Goal: Task Accomplishment & Management: Use online tool/utility

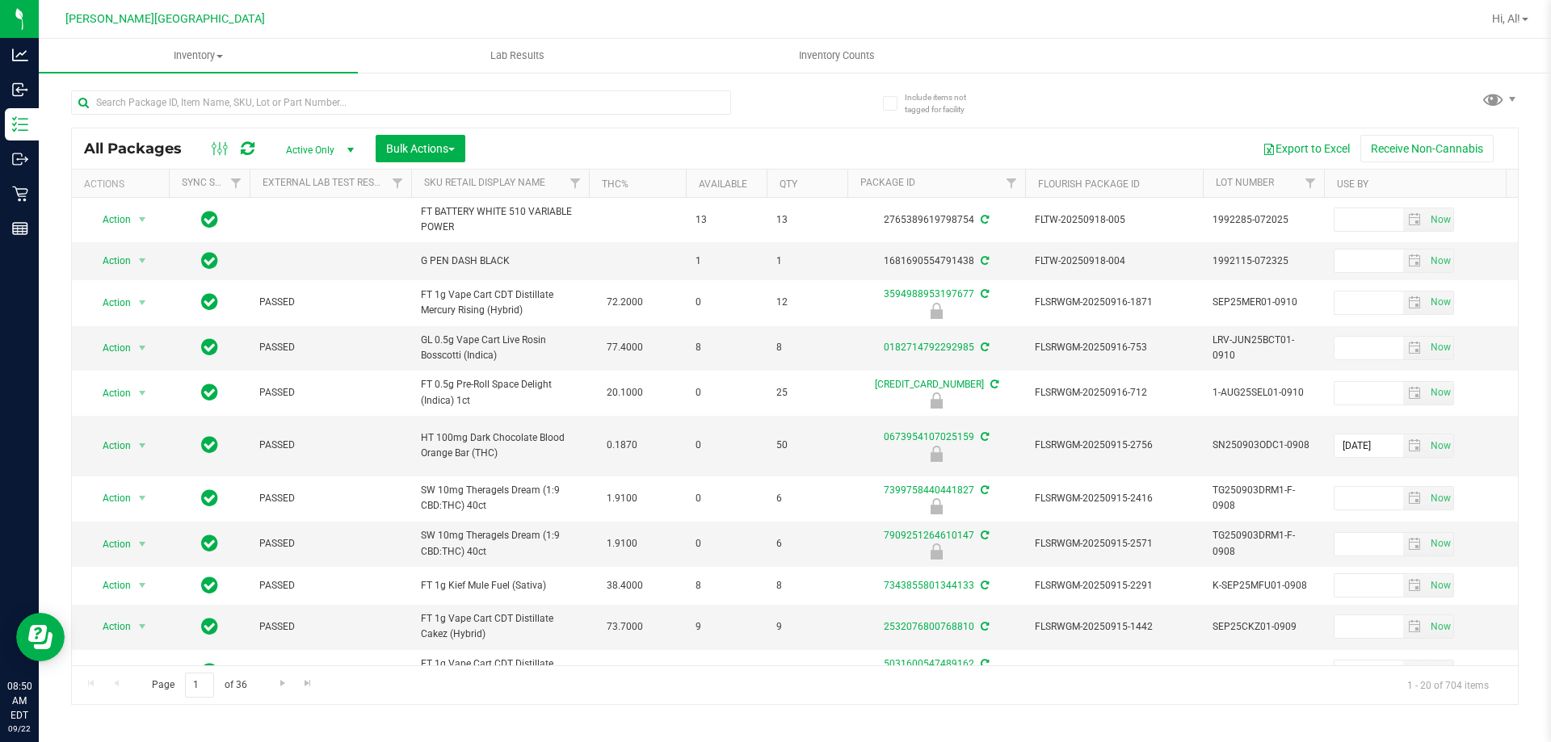
click at [209, 129] on div "All Packages Active Only Active Only Lab Samples Locked All External Internal B…" at bounding box center [795, 148] width 1446 height 40
click at [216, 103] on input "text" at bounding box center [401, 102] width 660 height 24
type input "9332585424392987"
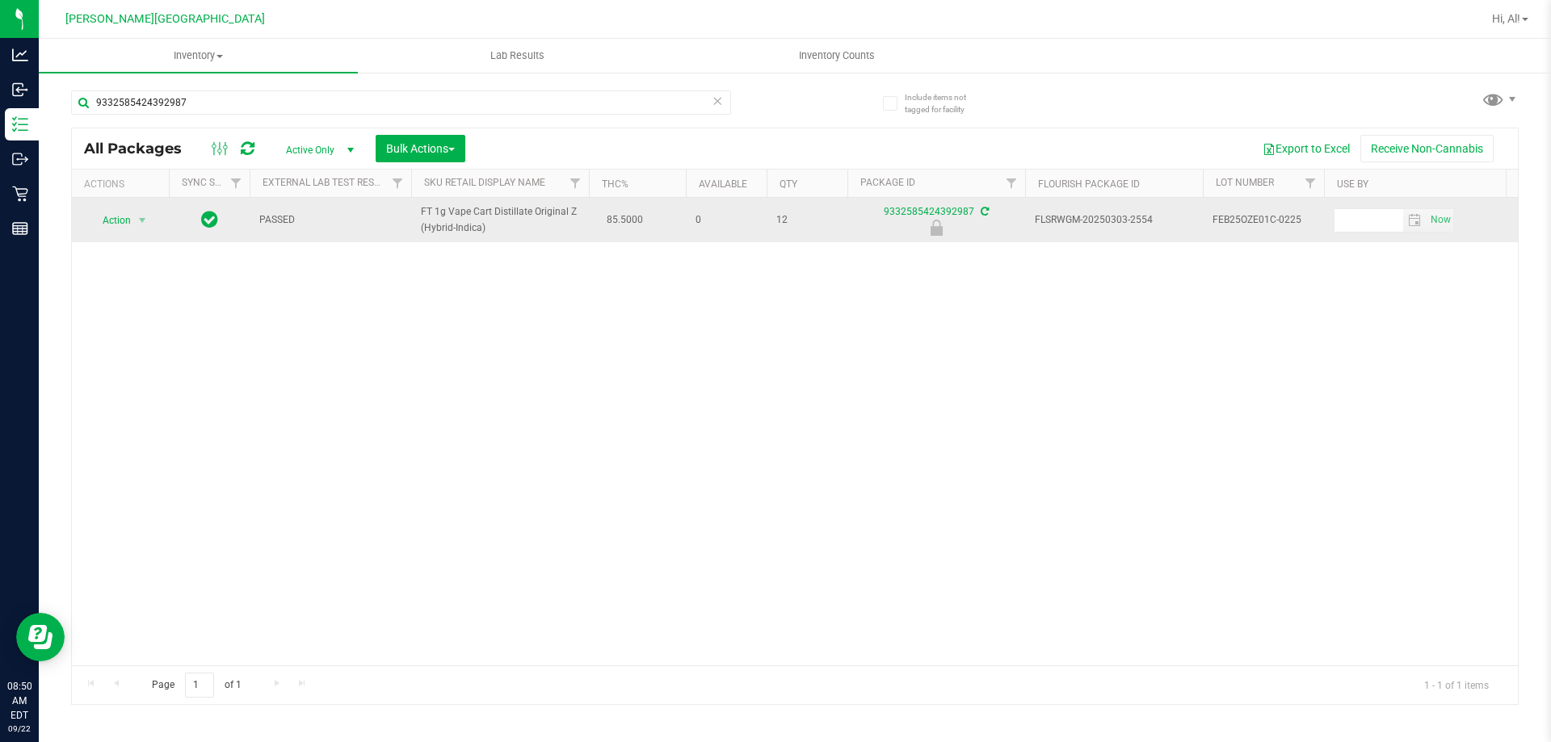
click at [114, 225] on span "Action" at bounding box center [110, 220] width 44 height 23
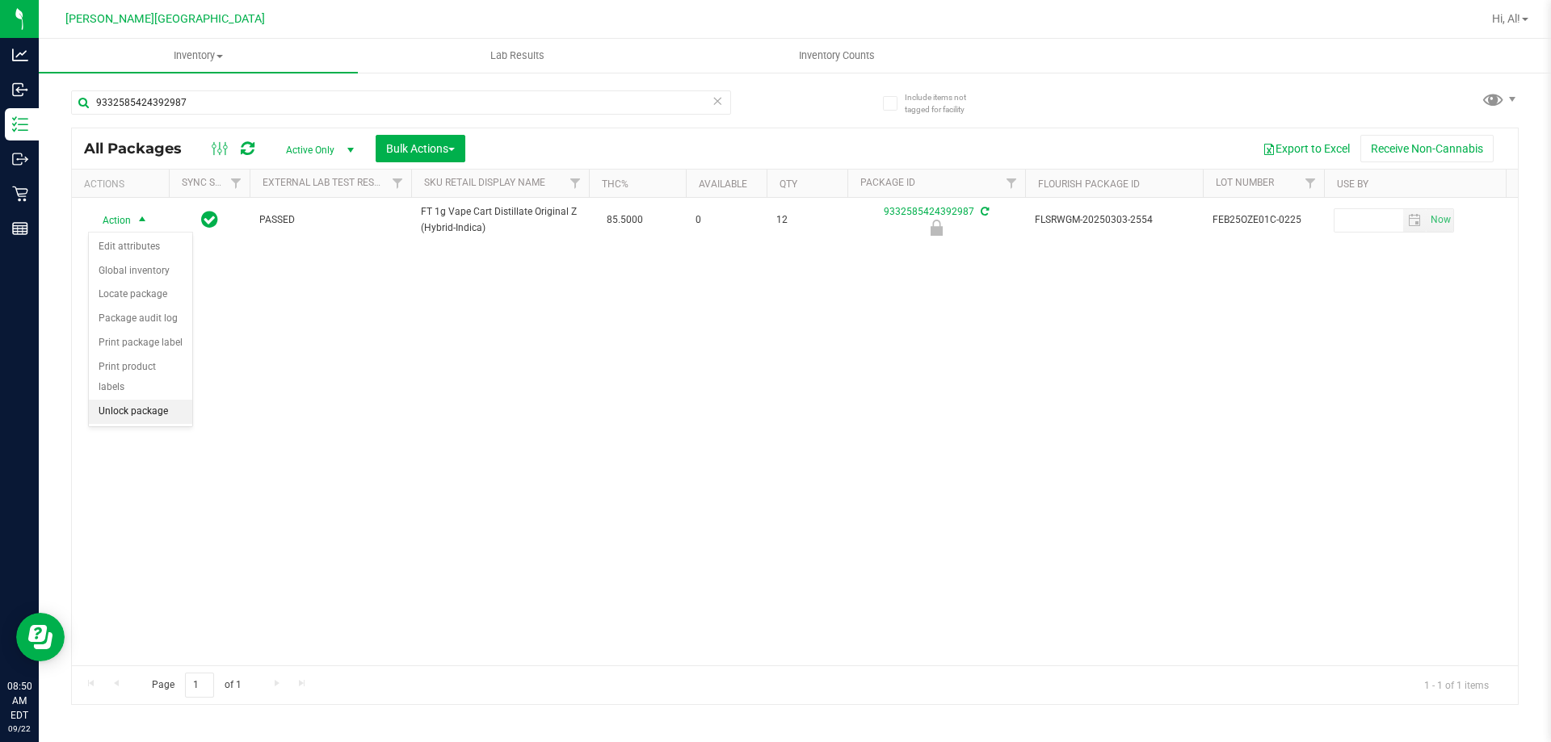
click at [140, 400] on li "Unlock package" at bounding box center [140, 412] width 103 height 24
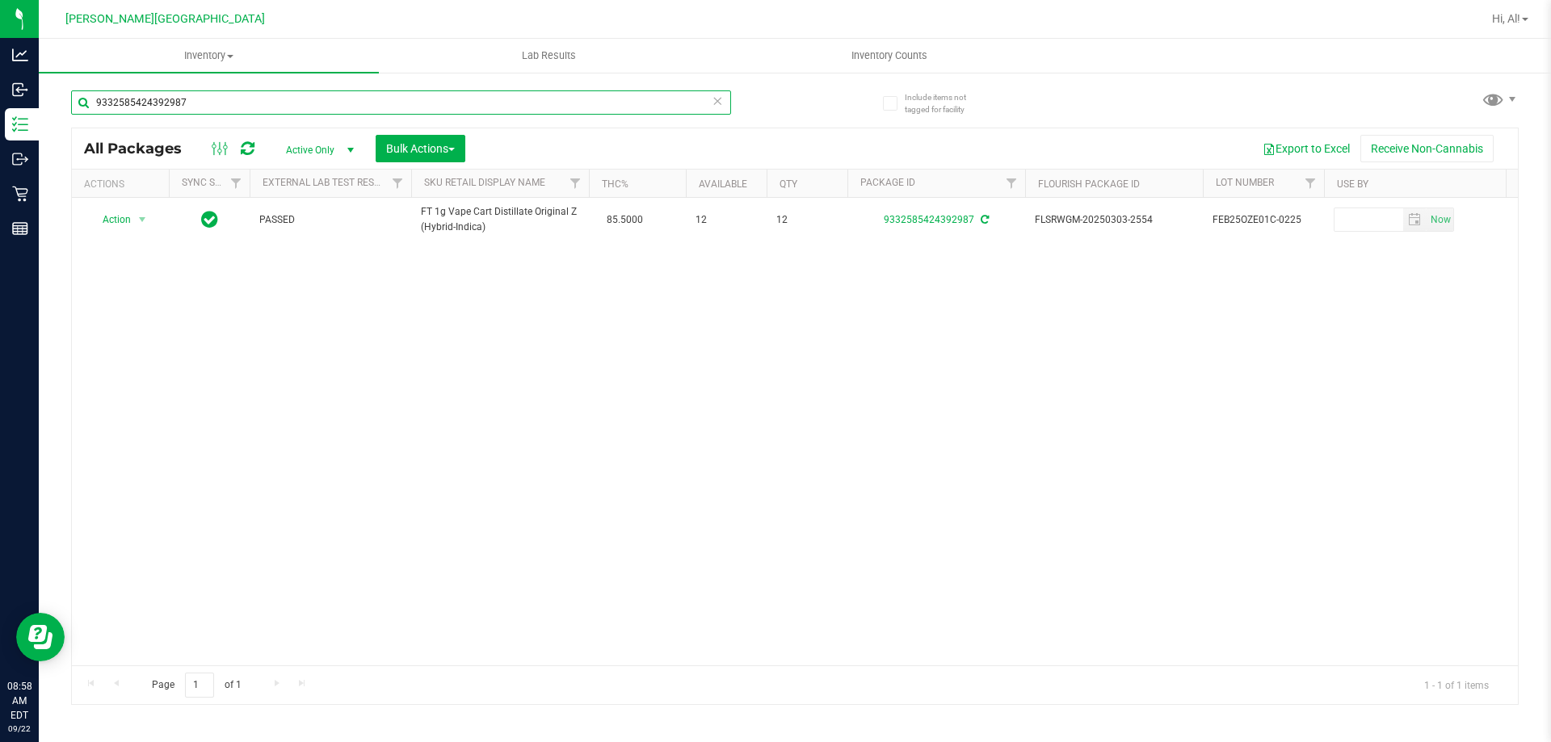
click at [254, 106] on input "9332585424392987" at bounding box center [401, 102] width 660 height 24
click at [230, 99] on input "9332585424392987" at bounding box center [401, 102] width 660 height 24
click at [231, 99] on input "9332585424392987" at bounding box center [401, 102] width 660 height 24
click at [232, 101] on input "9332585424392987" at bounding box center [401, 102] width 660 height 24
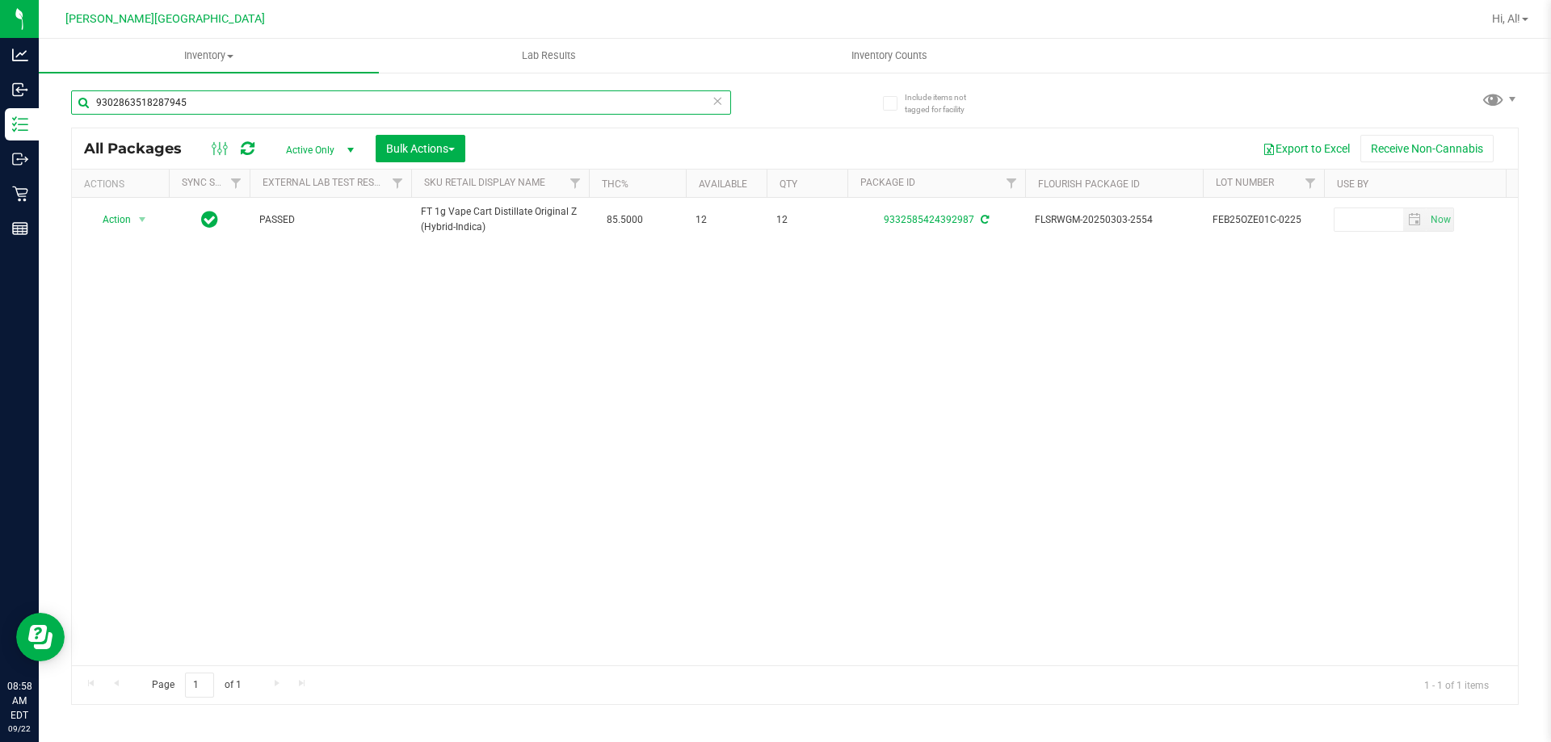
type input "9302863518287945"
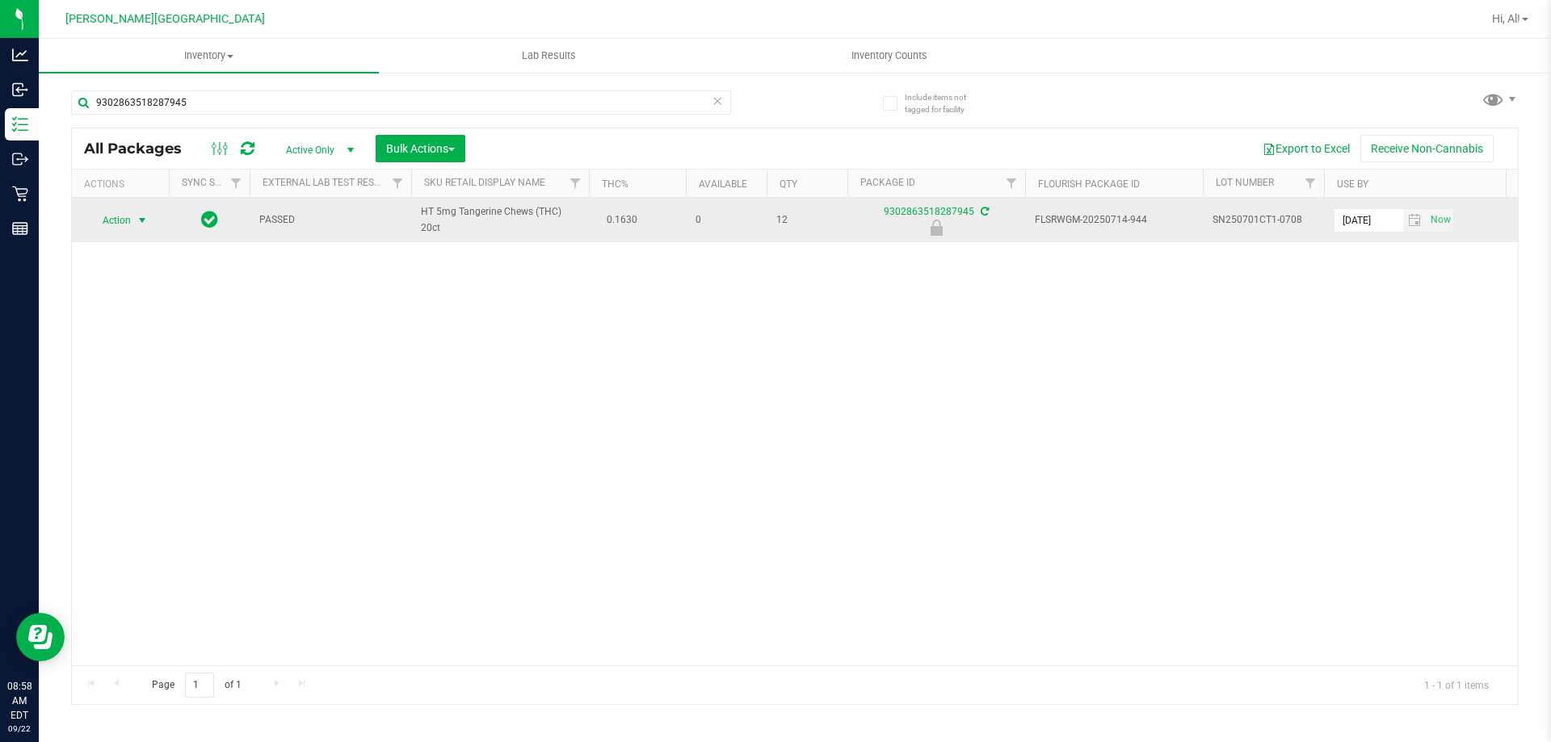
click at [142, 220] on span "select" at bounding box center [142, 220] width 13 height 13
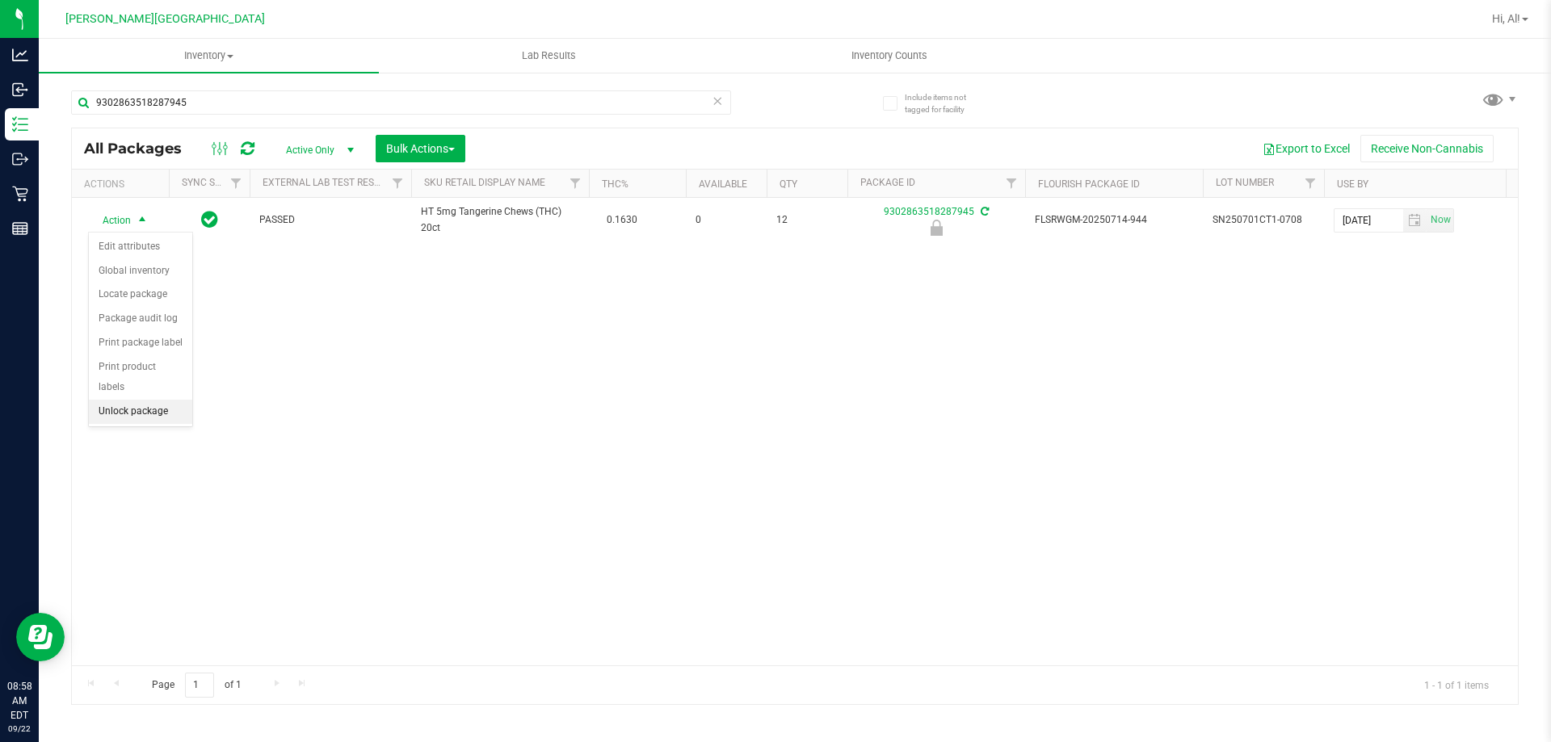
click at [147, 400] on li "Unlock package" at bounding box center [140, 412] width 103 height 24
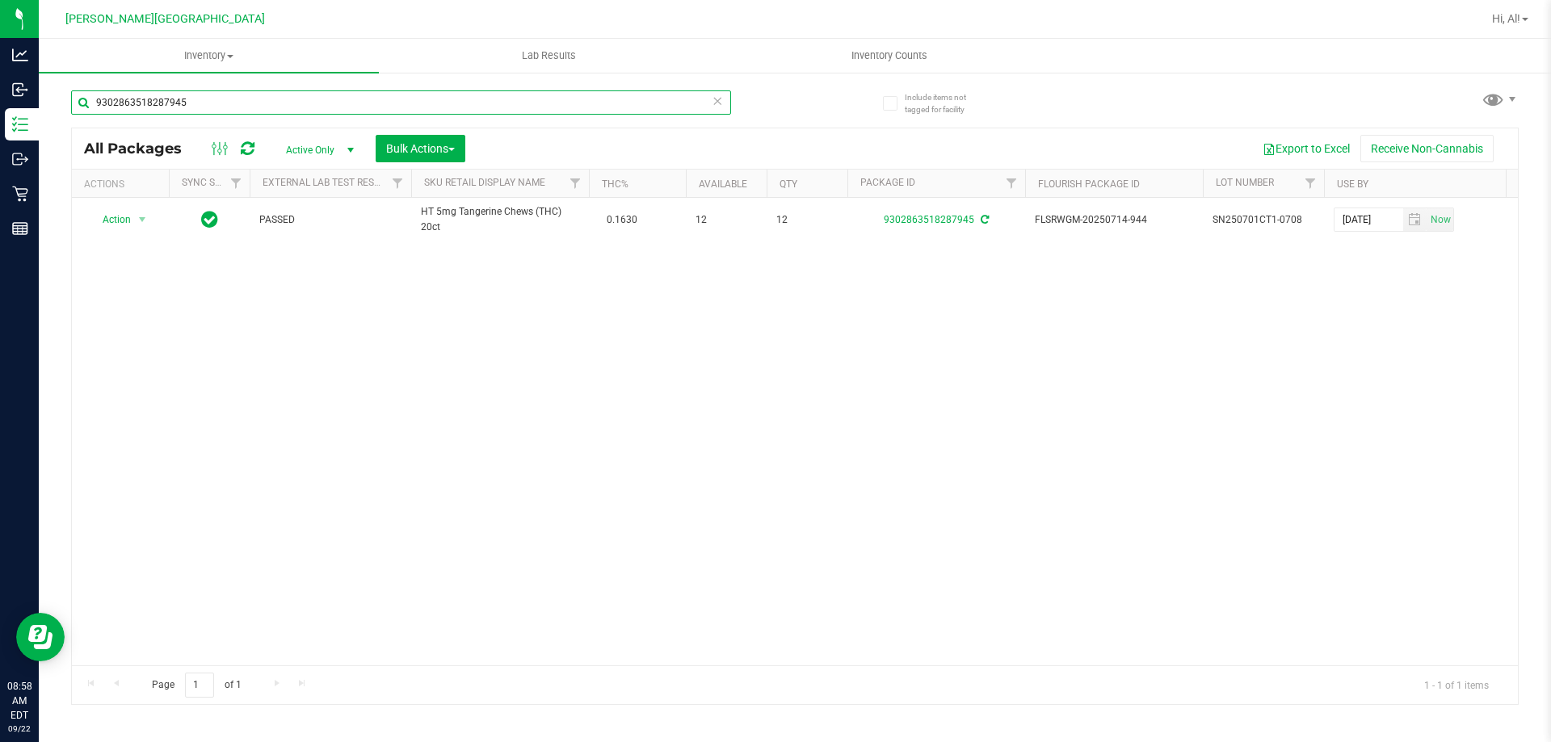
click at [235, 103] on input "9302863518287945" at bounding box center [401, 102] width 660 height 24
click at [233, 103] on input "9302863518287945" at bounding box center [401, 102] width 660 height 24
click at [233, 104] on input "9302863518287945" at bounding box center [401, 102] width 660 height 24
type input "2780085701677360"
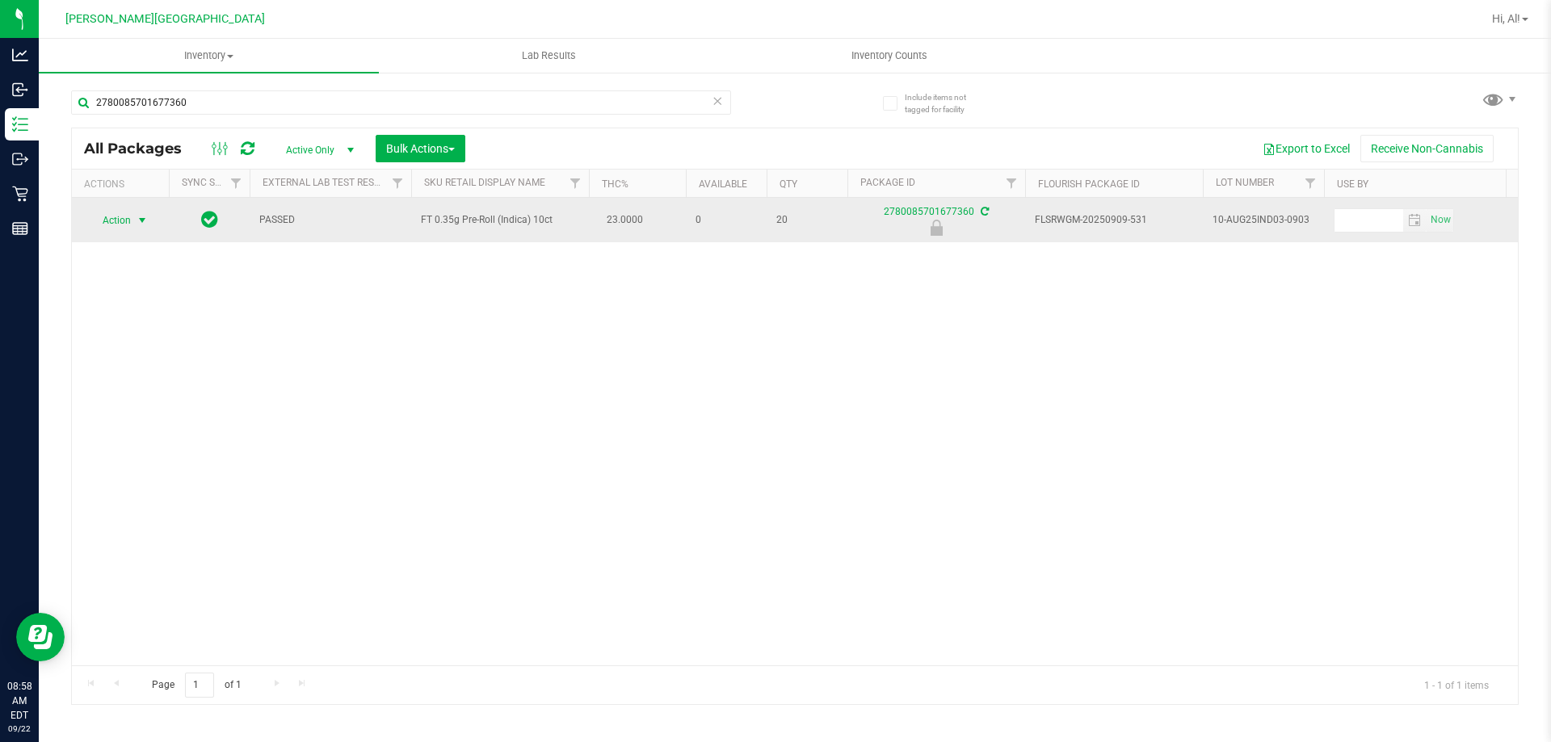
click at [140, 221] on span "select" at bounding box center [142, 220] width 13 height 13
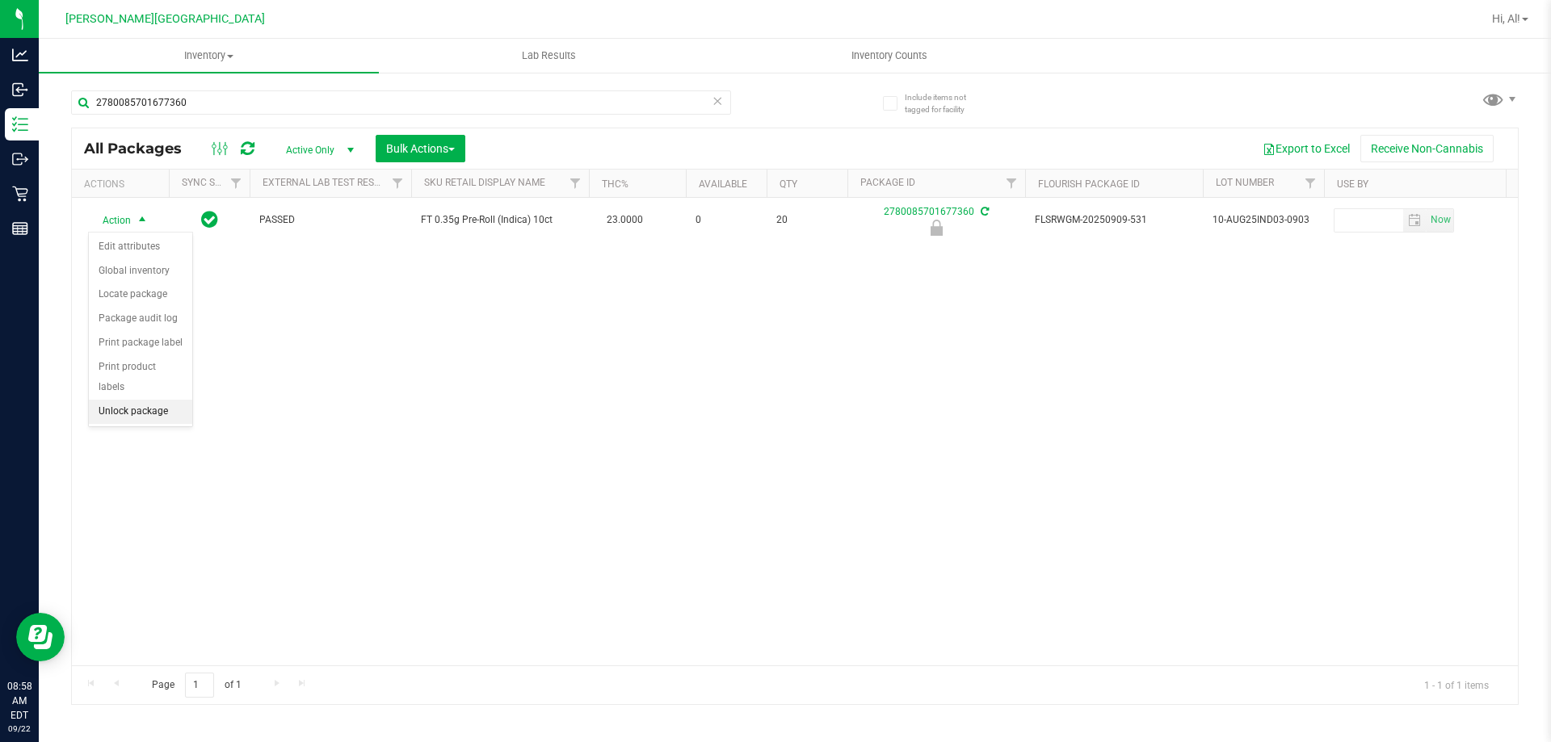
click at [150, 400] on li "Unlock package" at bounding box center [140, 412] width 103 height 24
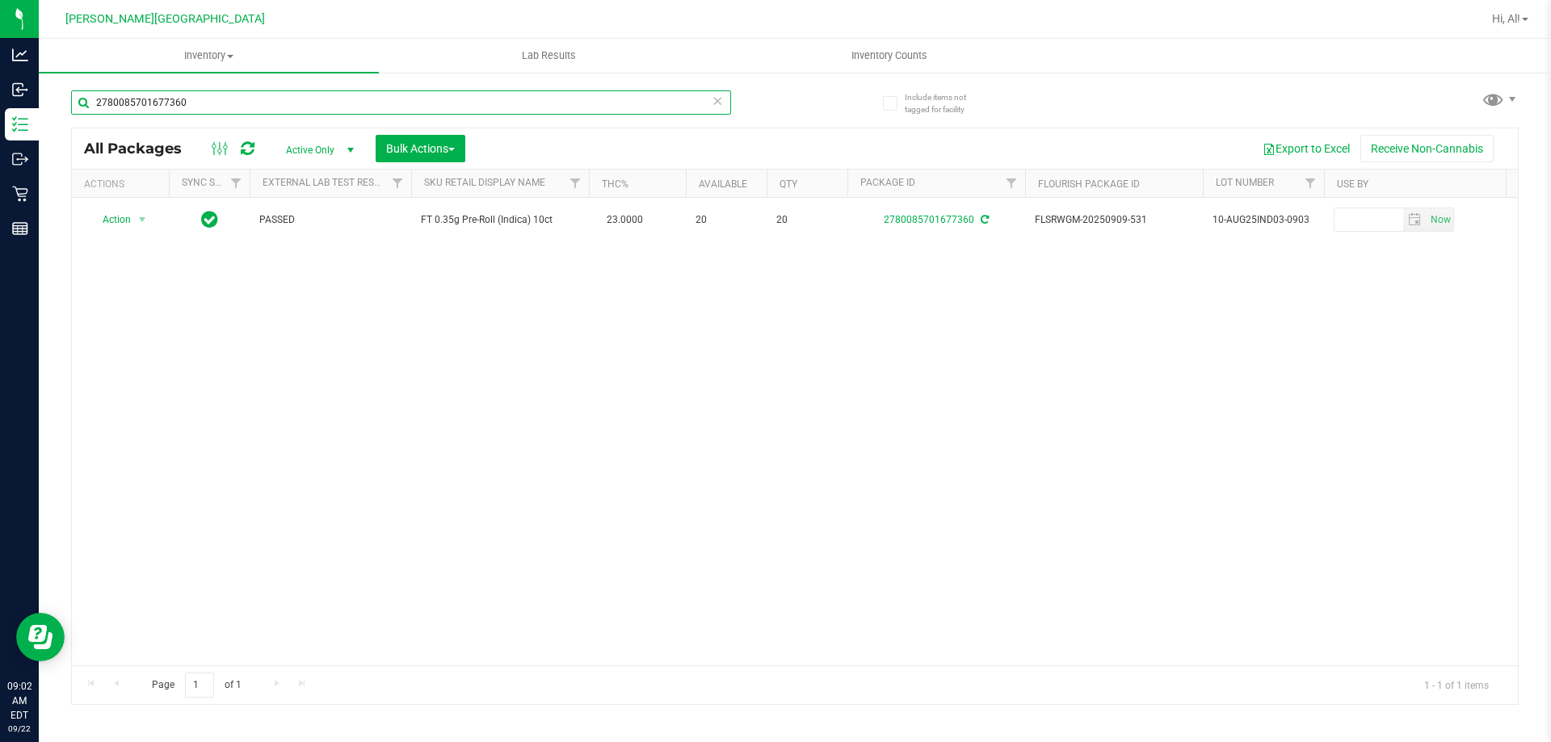
click at [225, 99] on input "2780085701677360" at bounding box center [401, 102] width 660 height 24
click at [230, 106] on input "2780085701677360" at bounding box center [401, 102] width 660 height 24
click at [231, 106] on input "2780085701677360" at bounding box center [401, 102] width 660 height 24
type input "6285412702647880"
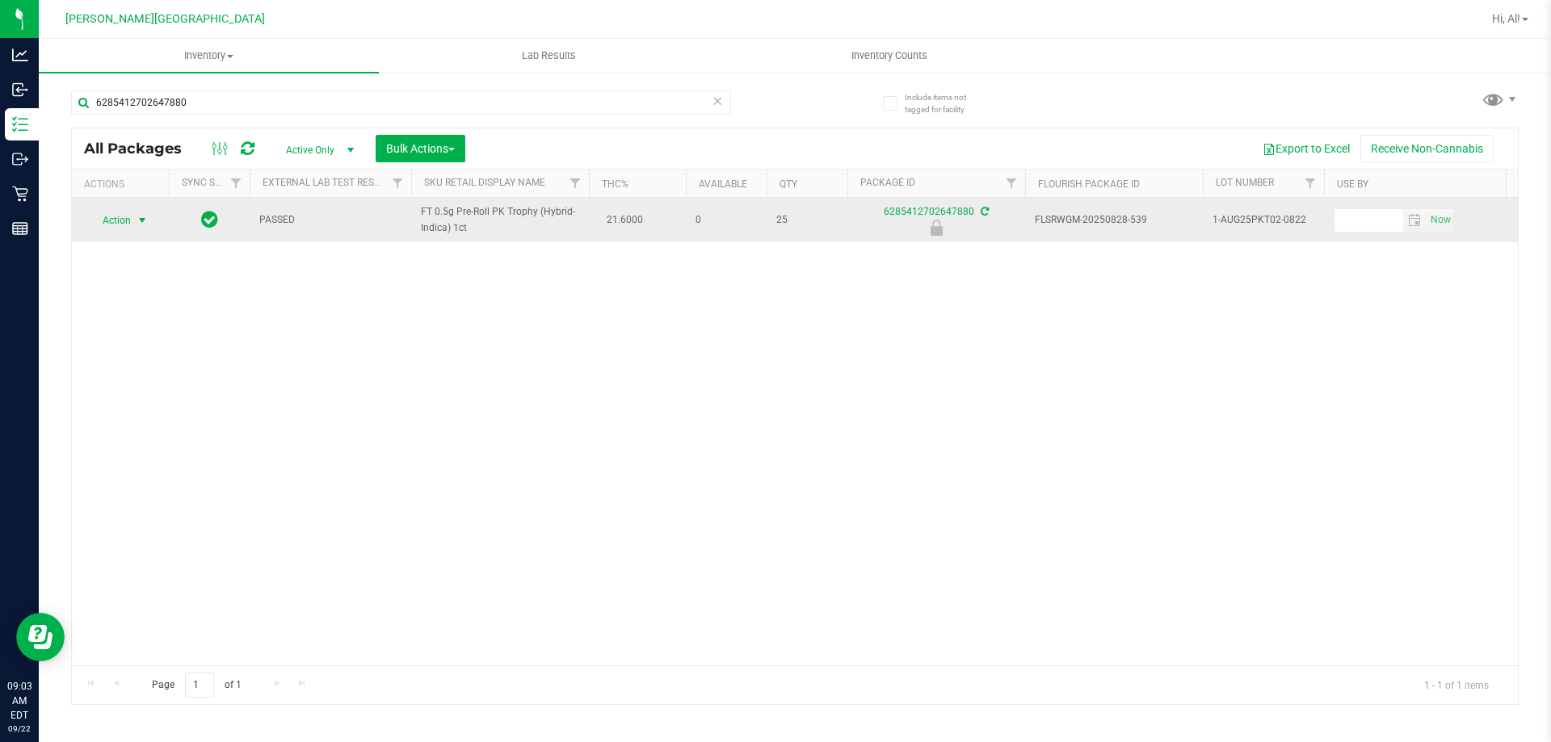
click at [137, 220] on span "select" at bounding box center [142, 220] width 13 height 13
click at [136, 220] on span "select" at bounding box center [142, 220] width 13 height 13
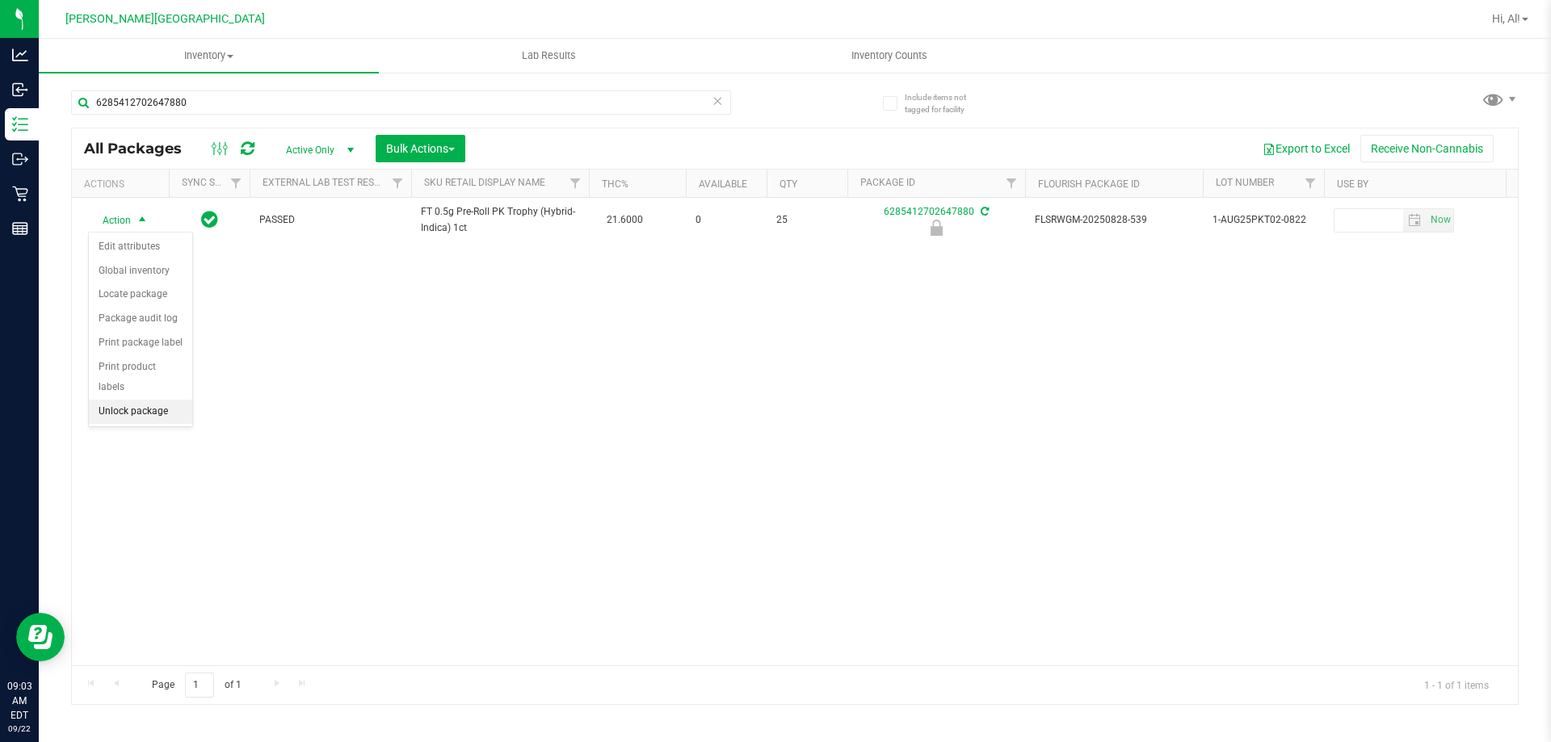
click at [134, 403] on ul "Edit attributes Global inventory Locate package Package audit log Print package…" at bounding box center [140, 329] width 103 height 189
click at [130, 400] on li "Unlock package" at bounding box center [140, 412] width 103 height 24
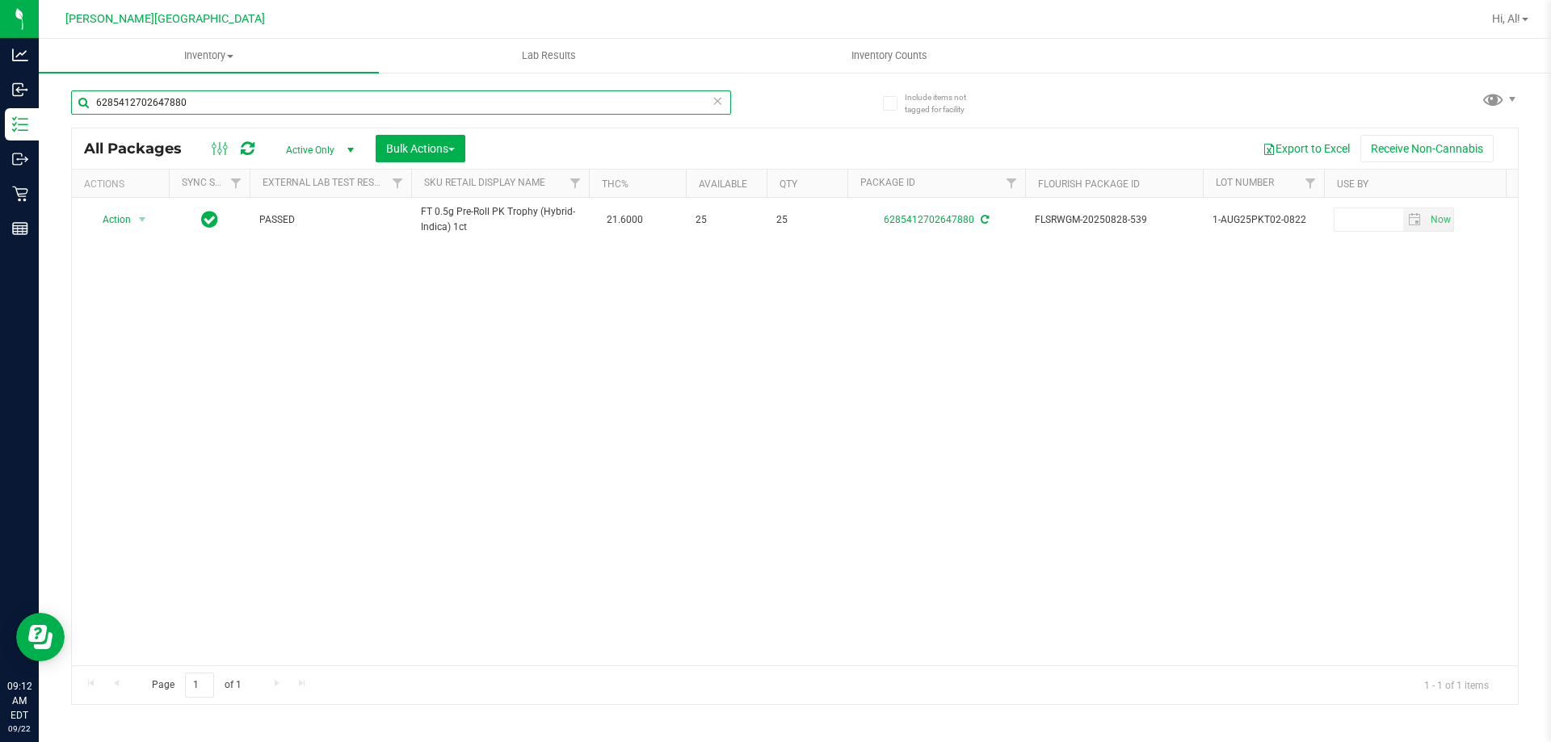
click at [251, 98] on input "6285412702647880" at bounding box center [401, 102] width 660 height 24
click at [250, 97] on input "6285412702647880" at bounding box center [401, 102] width 660 height 24
type input "3041678820812591"
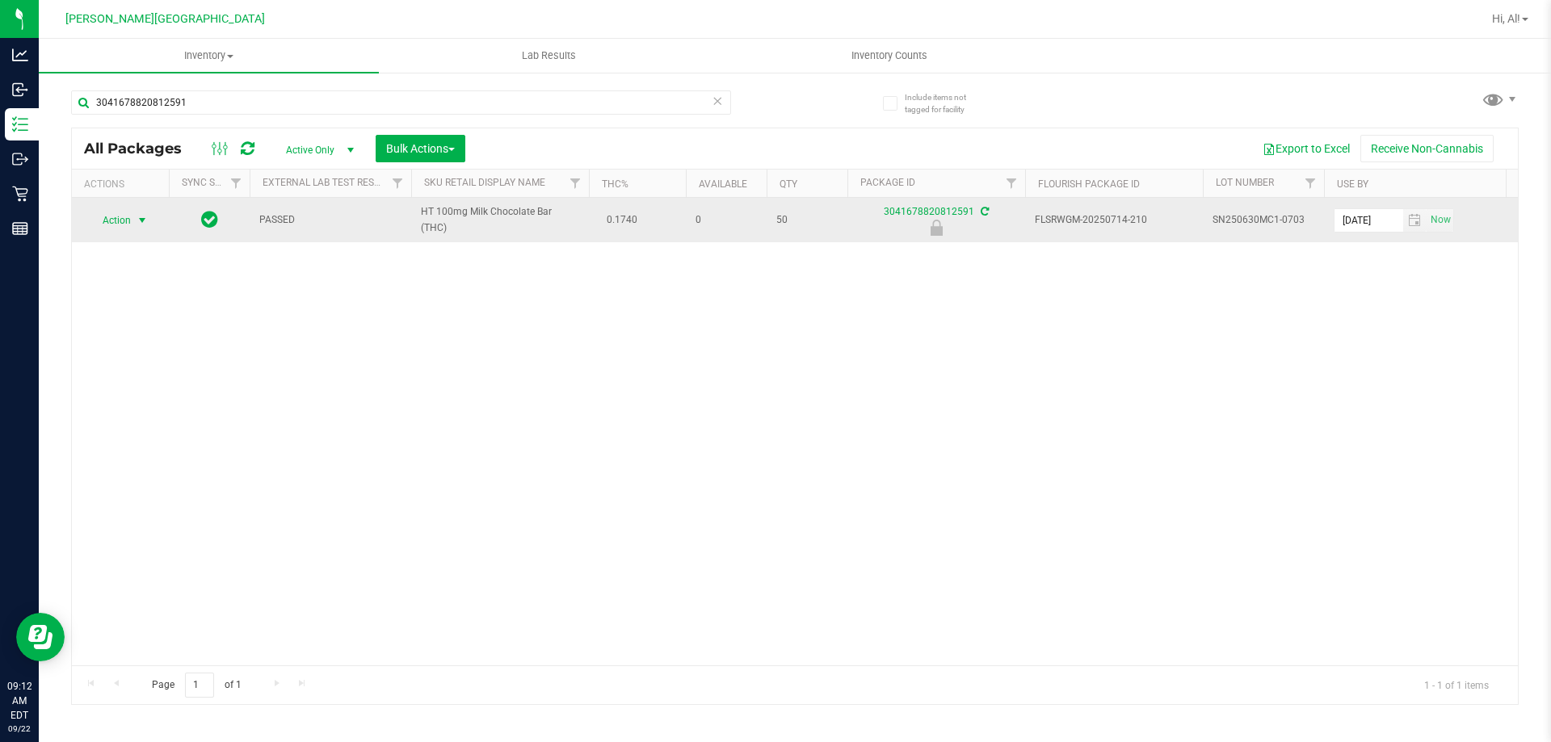
click at [139, 220] on span "select" at bounding box center [142, 220] width 13 height 13
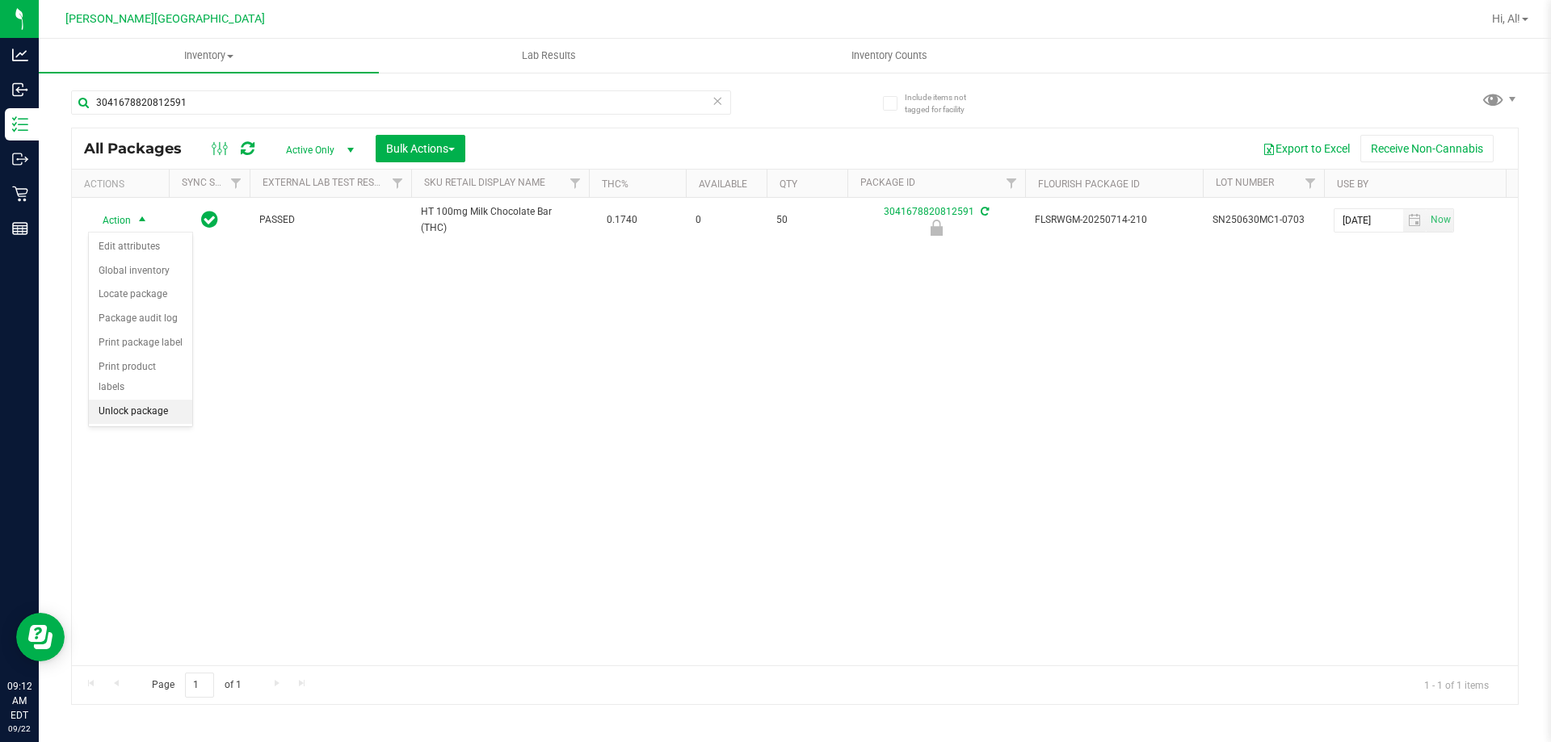
click at [134, 400] on li "Unlock package" at bounding box center [140, 412] width 103 height 24
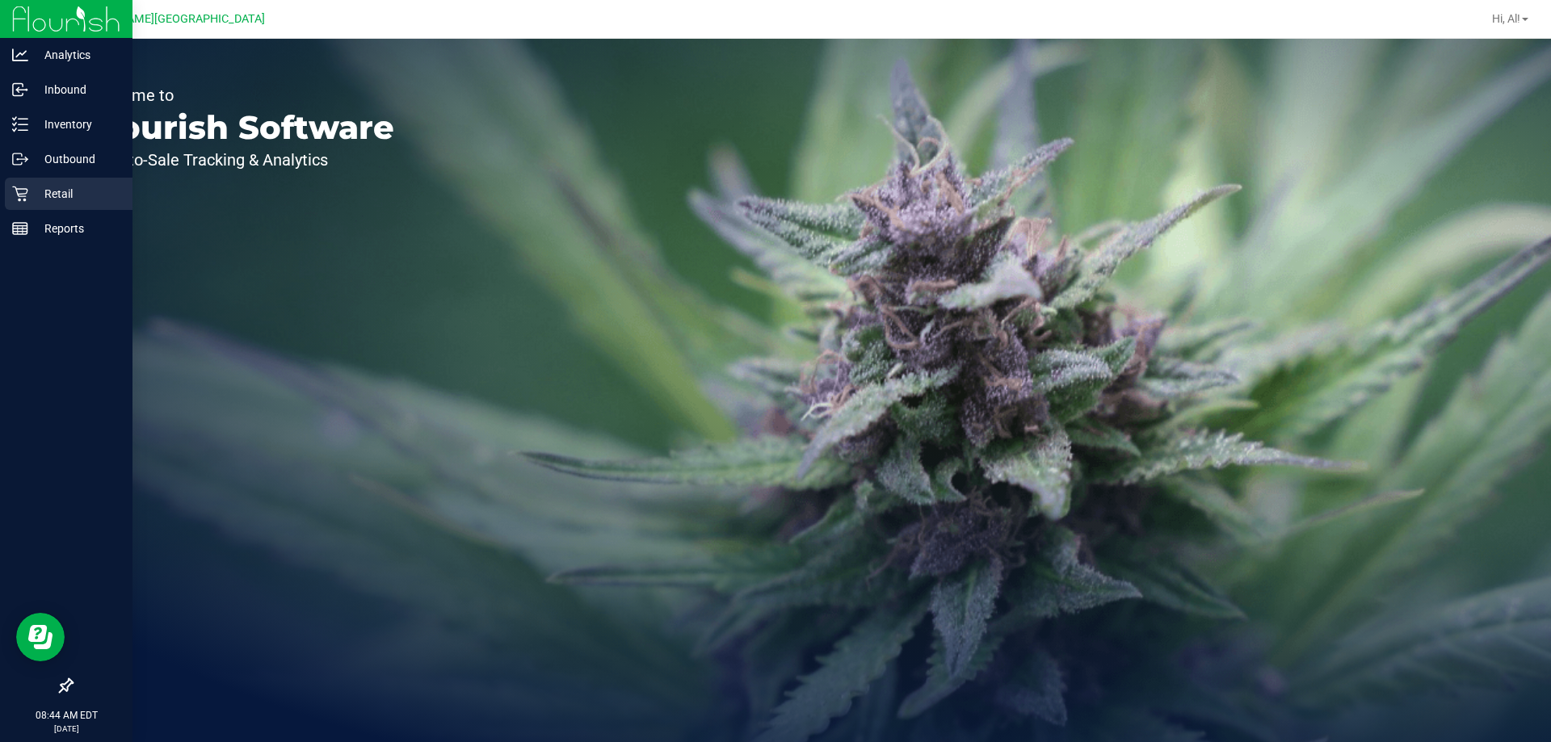
click at [27, 195] on icon at bounding box center [20, 194] width 16 height 16
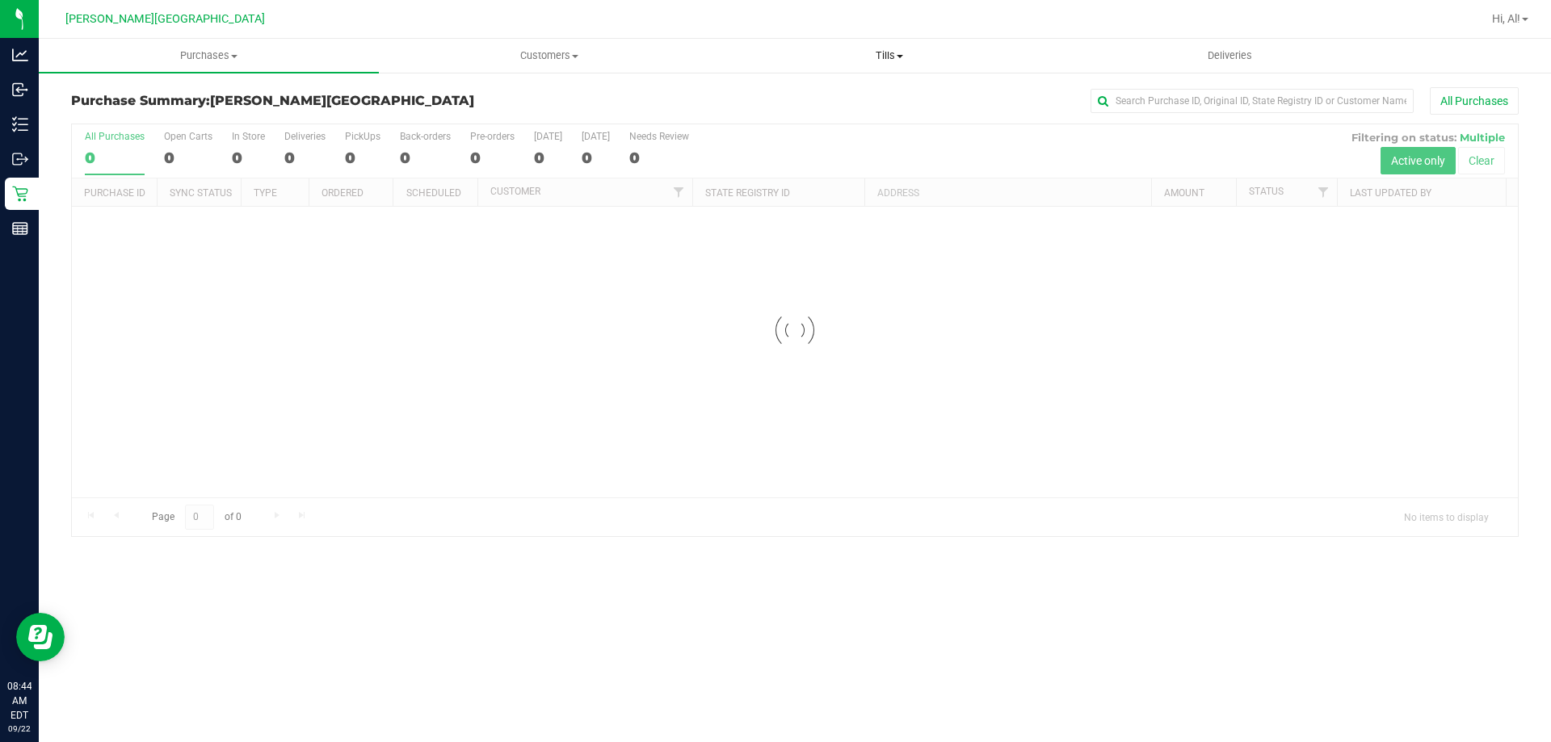
click at [892, 54] on span "Tills" at bounding box center [889, 55] width 338 height 15
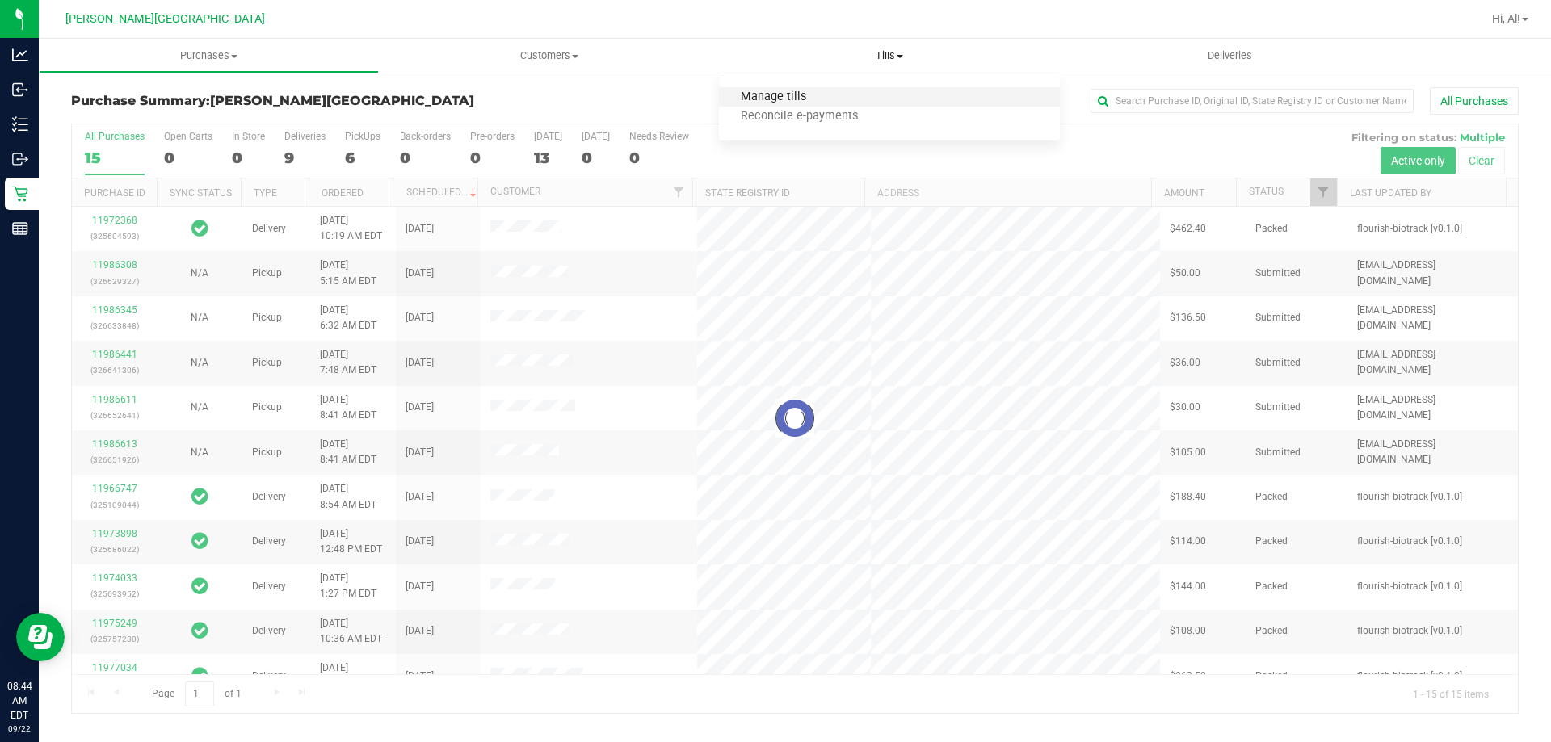
click at [799, 94] on span "Manage tills" at bounding box center [773, 97] width 109 height 14
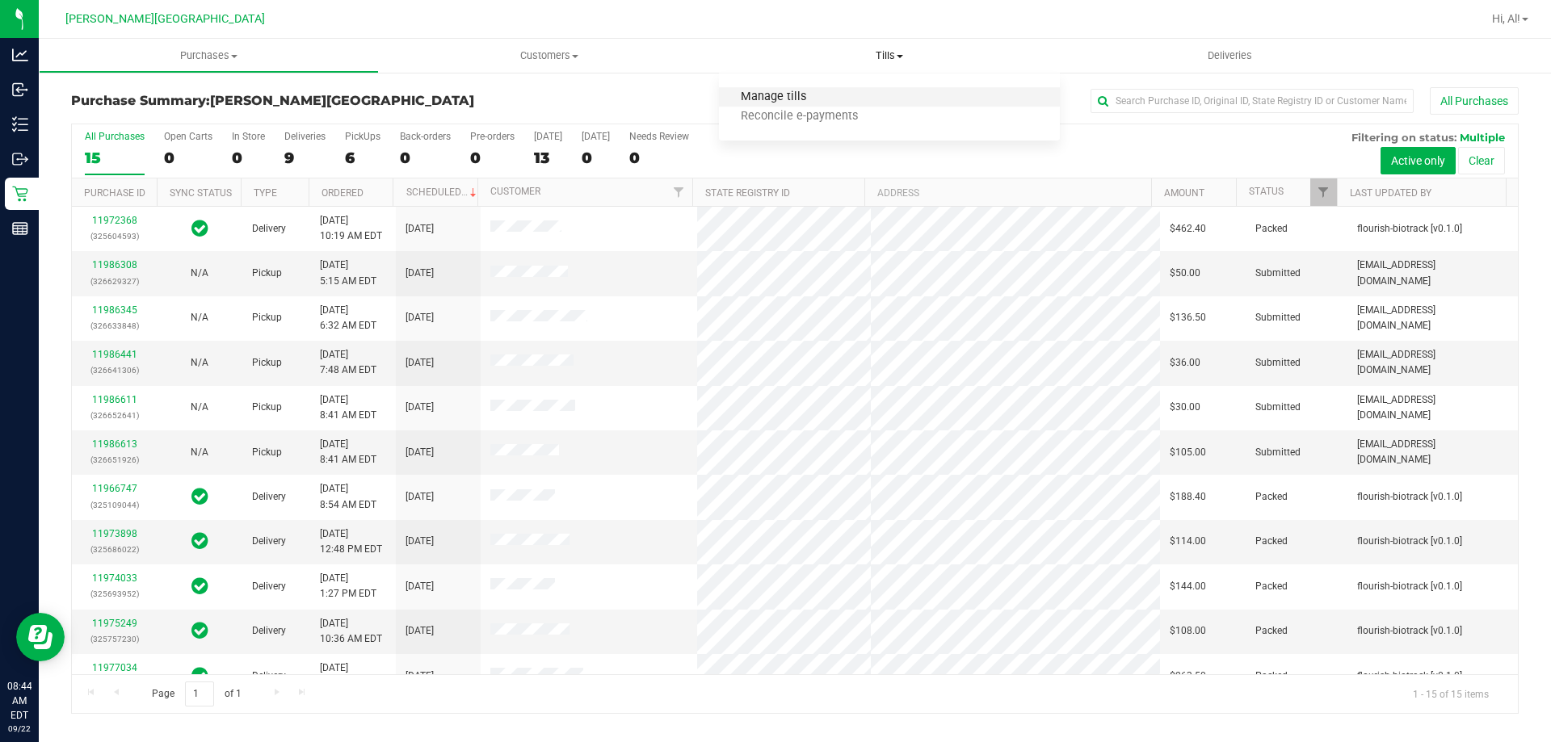
click at [765, 100] on span "Manage tills" at bounding box center [773, 97] width 109 height 14
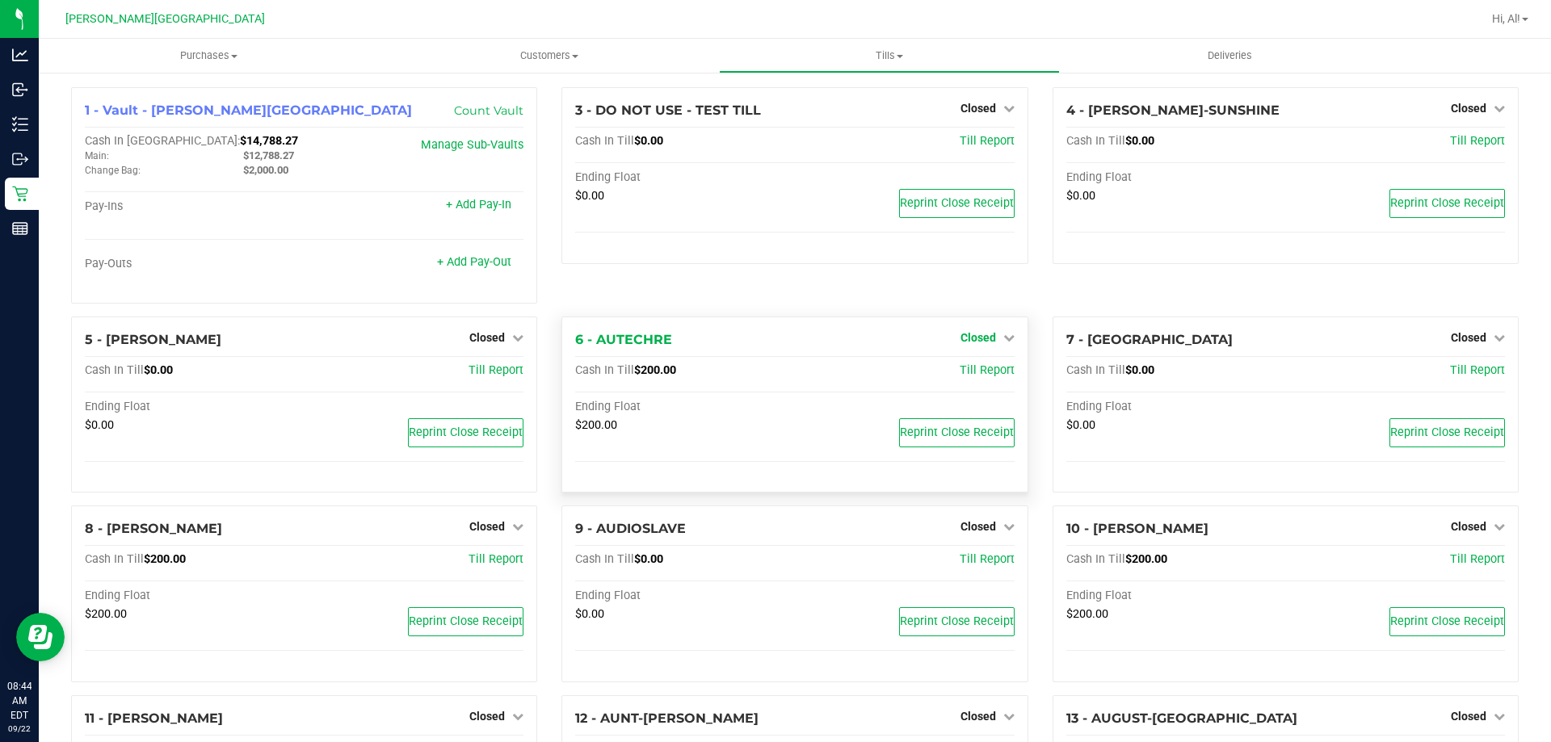
click at [988, 342] on link "Closed" at bounding box center [987, 337] width 54 height 13
click at [972, 381] on div "Open Till" at bounding box center [978, 371] width 120 height 20
click at [967, 376] on link "Open Till" at bounding box center [977, 370] width 43 height 13
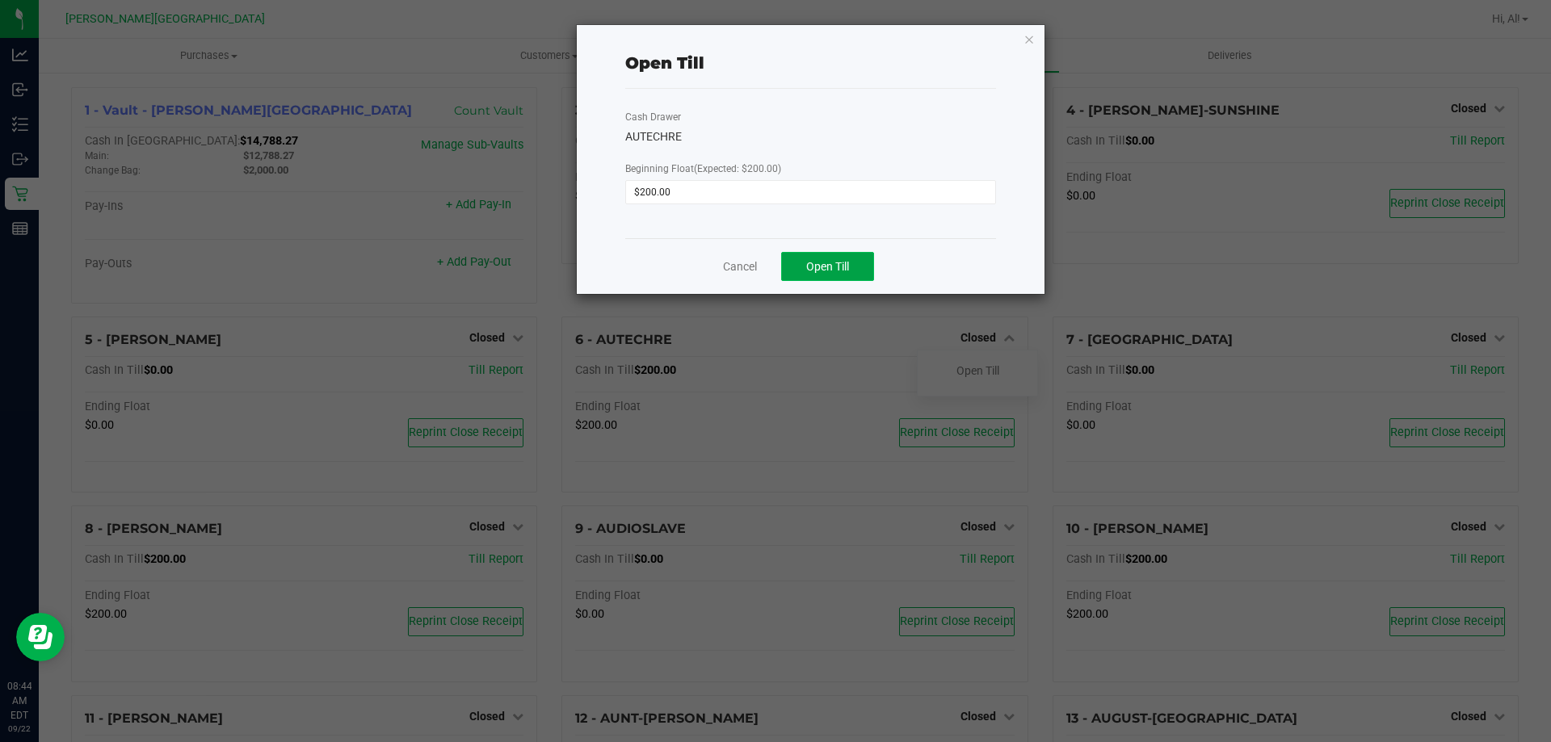
click at [852, 267] on button "Open Till" at bounding box center [827, 266] width 93 height 29
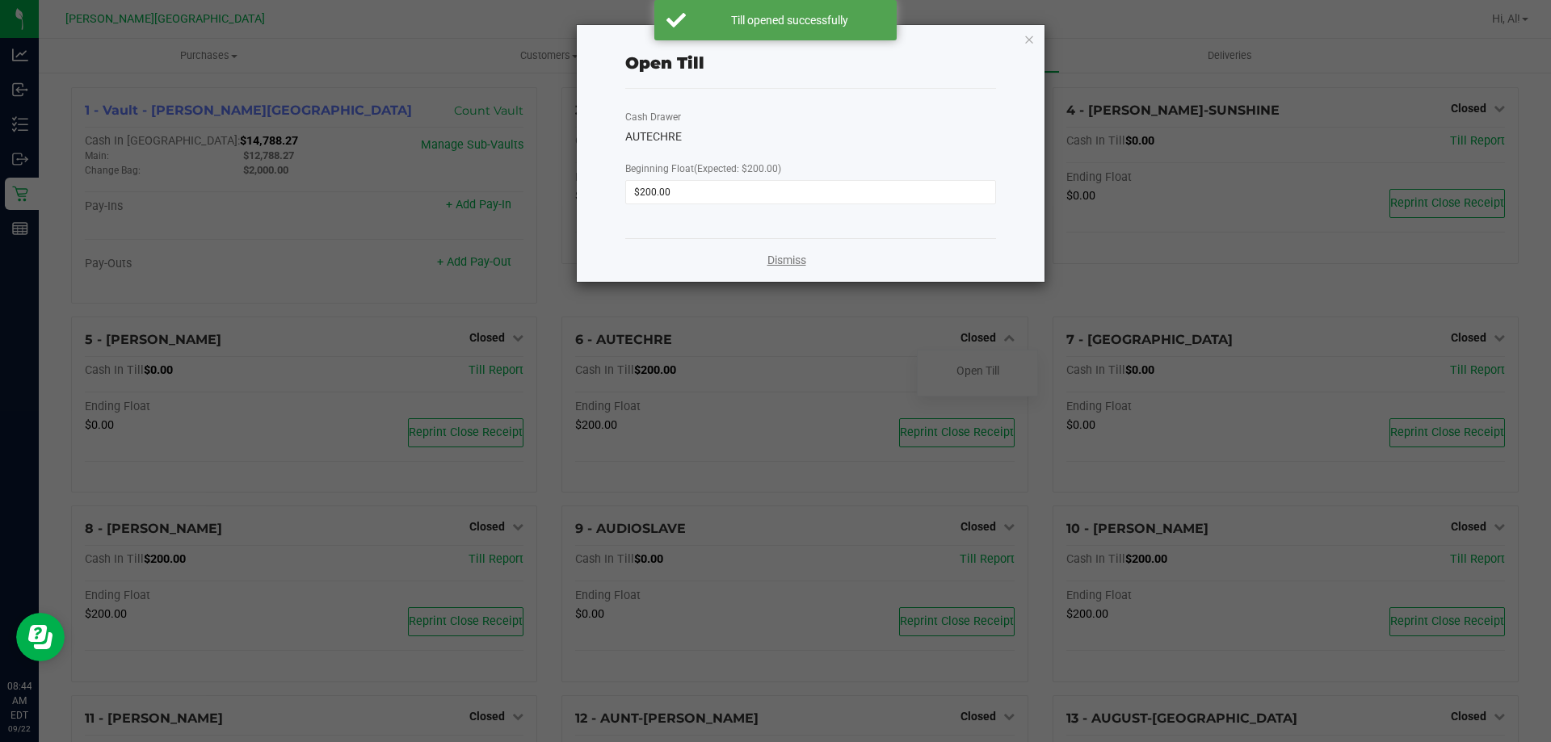
click at [786, 254] on link "Dismiss" at bounding box center [786, 260] width 39 height 17
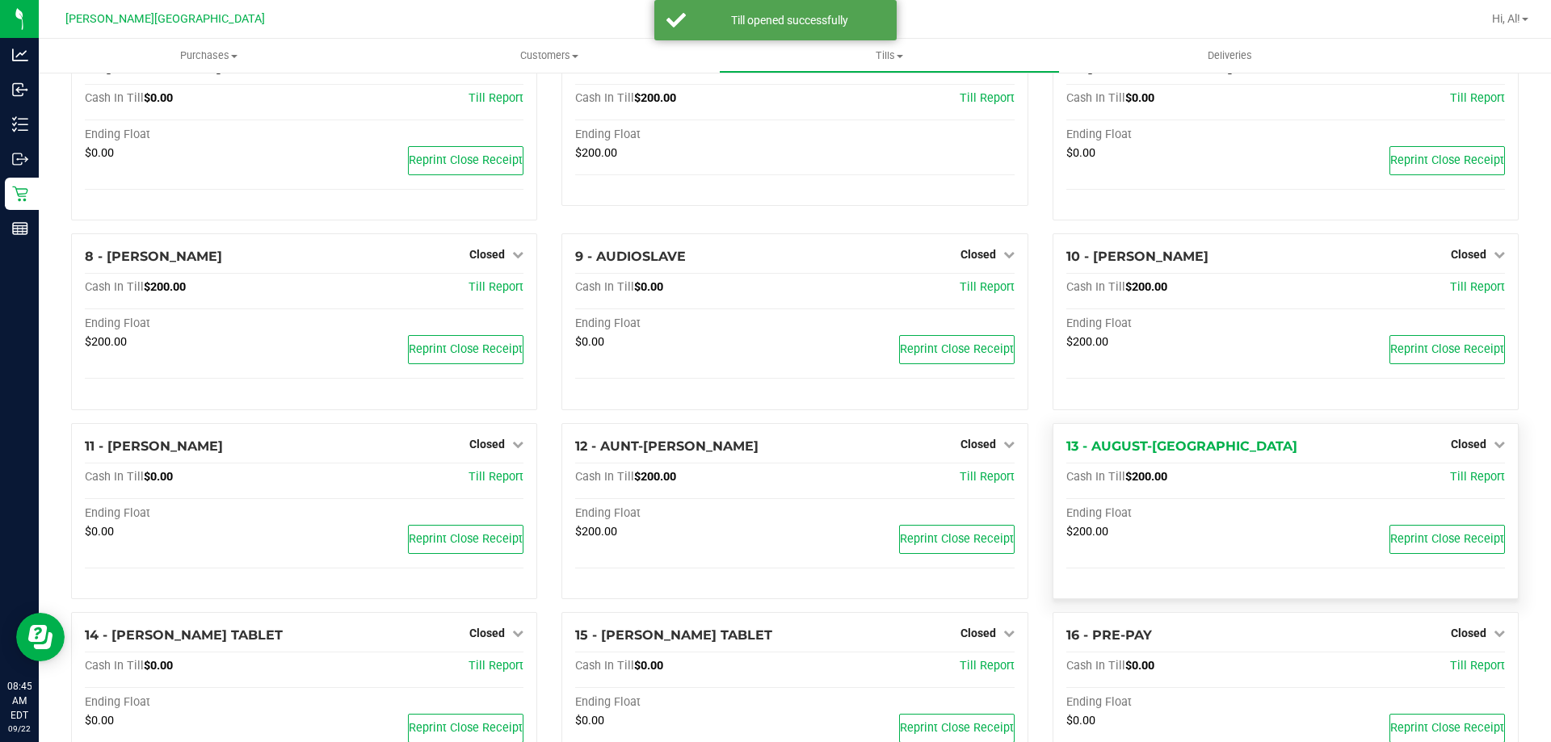
scroll to position [323, 0]
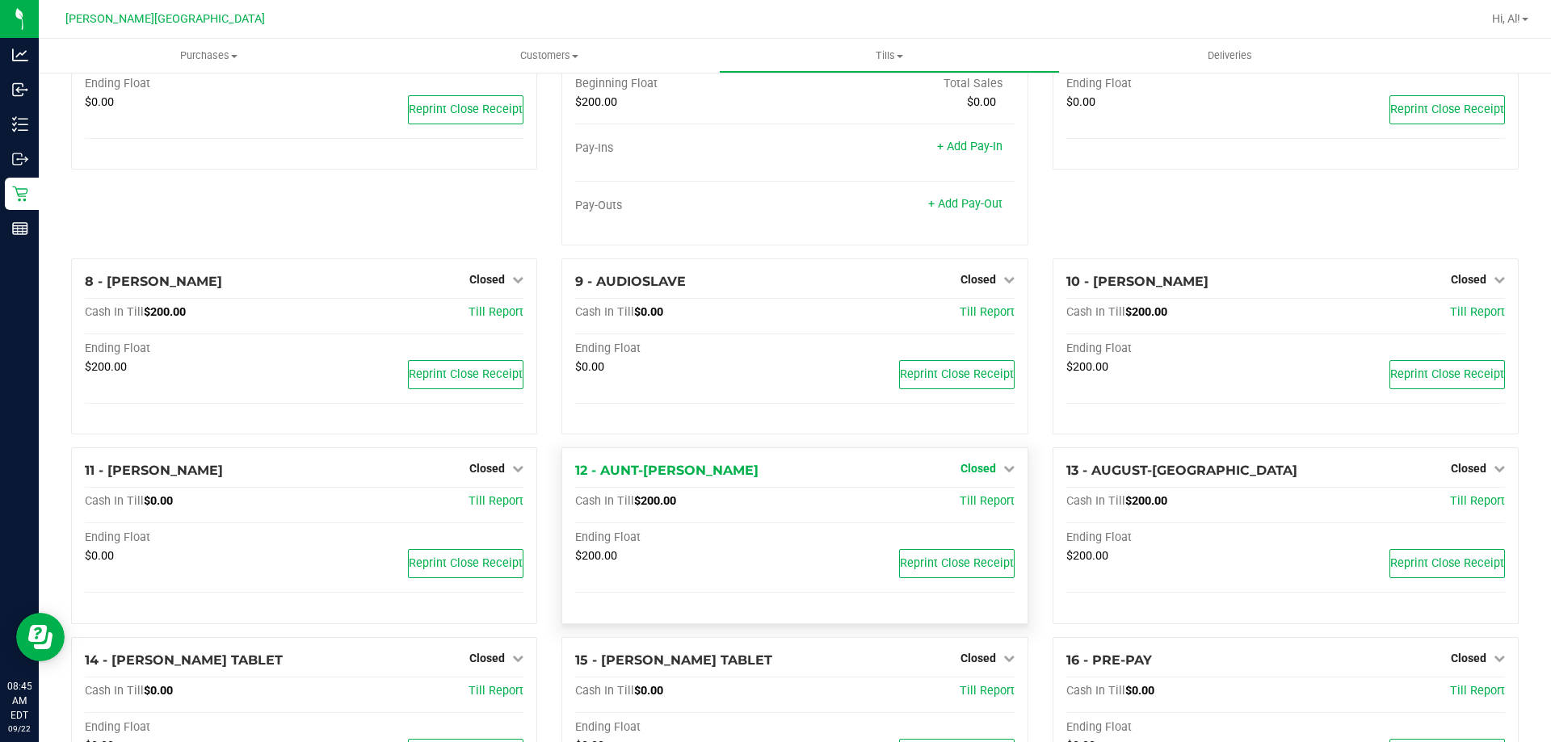
click at [991, 468] on link "Closed" at bounding box center [987, 468] width 54 height 13
click at [982, 506] on link "Open Till" at bounding box center [977, 502] width 43 height 13
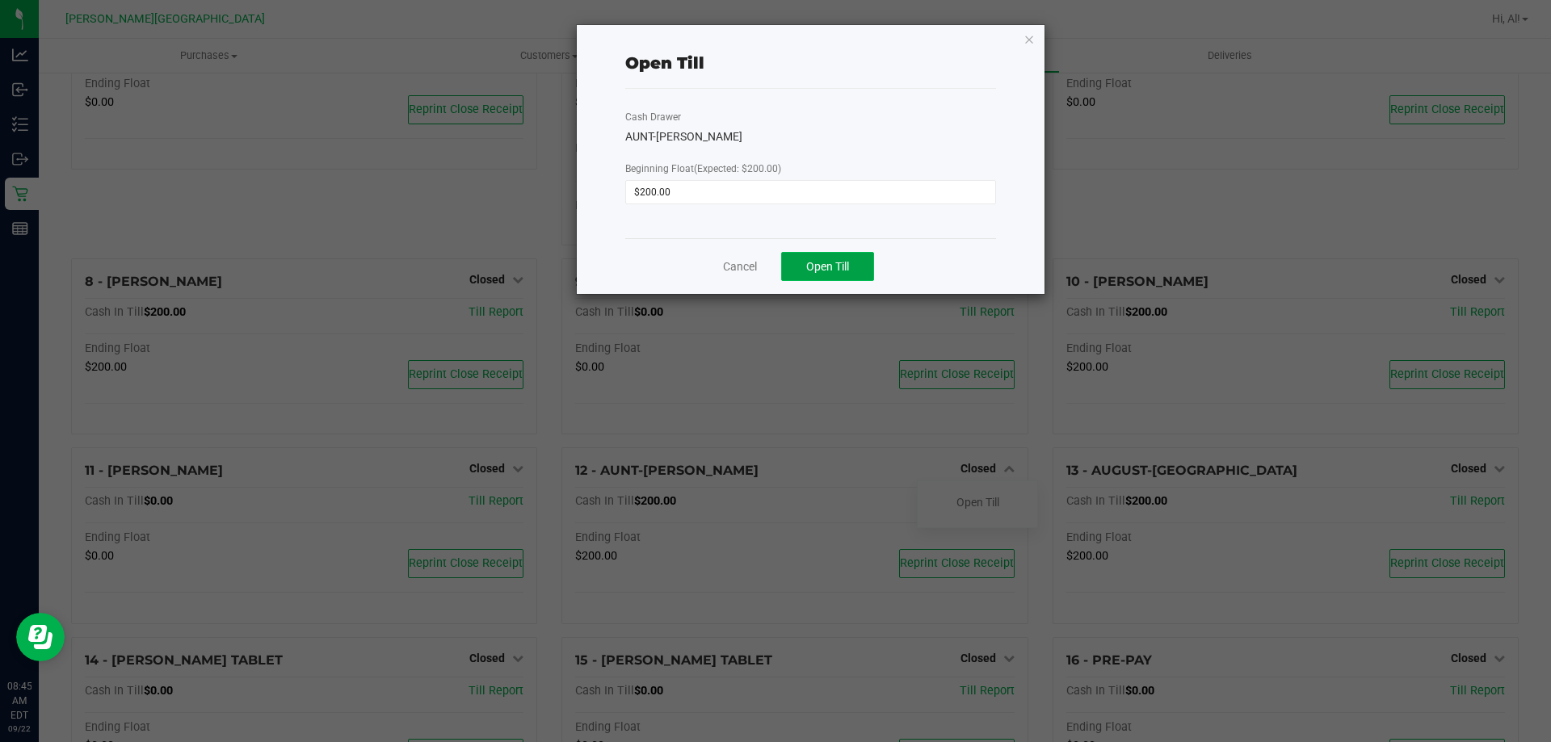
click at [821, 258] on button "Open Till" at bounding box center [827, 266] width 93 height 29
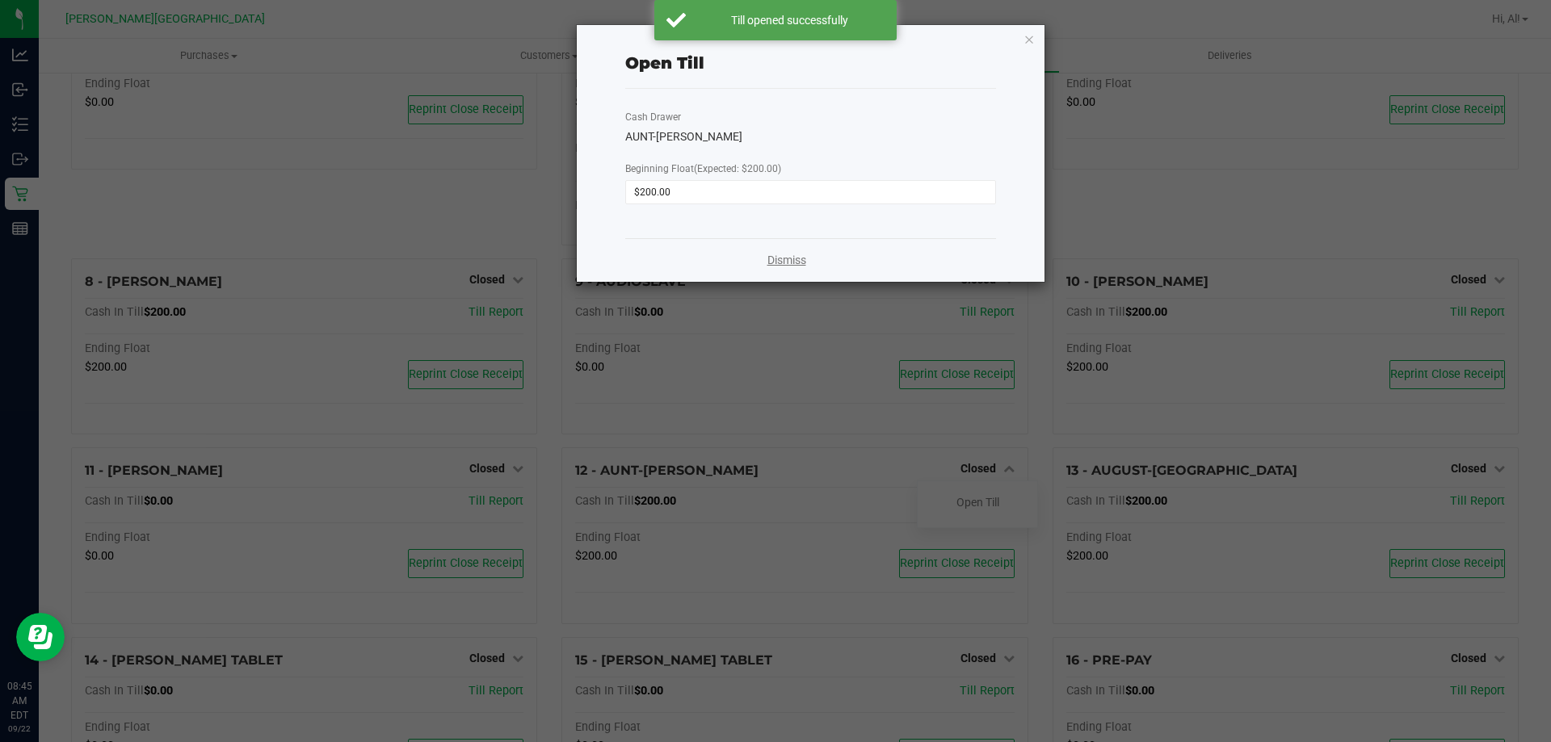
click at [775, 260] on link "Dismiss" at bounding box center [786, 260] width 39 height 17
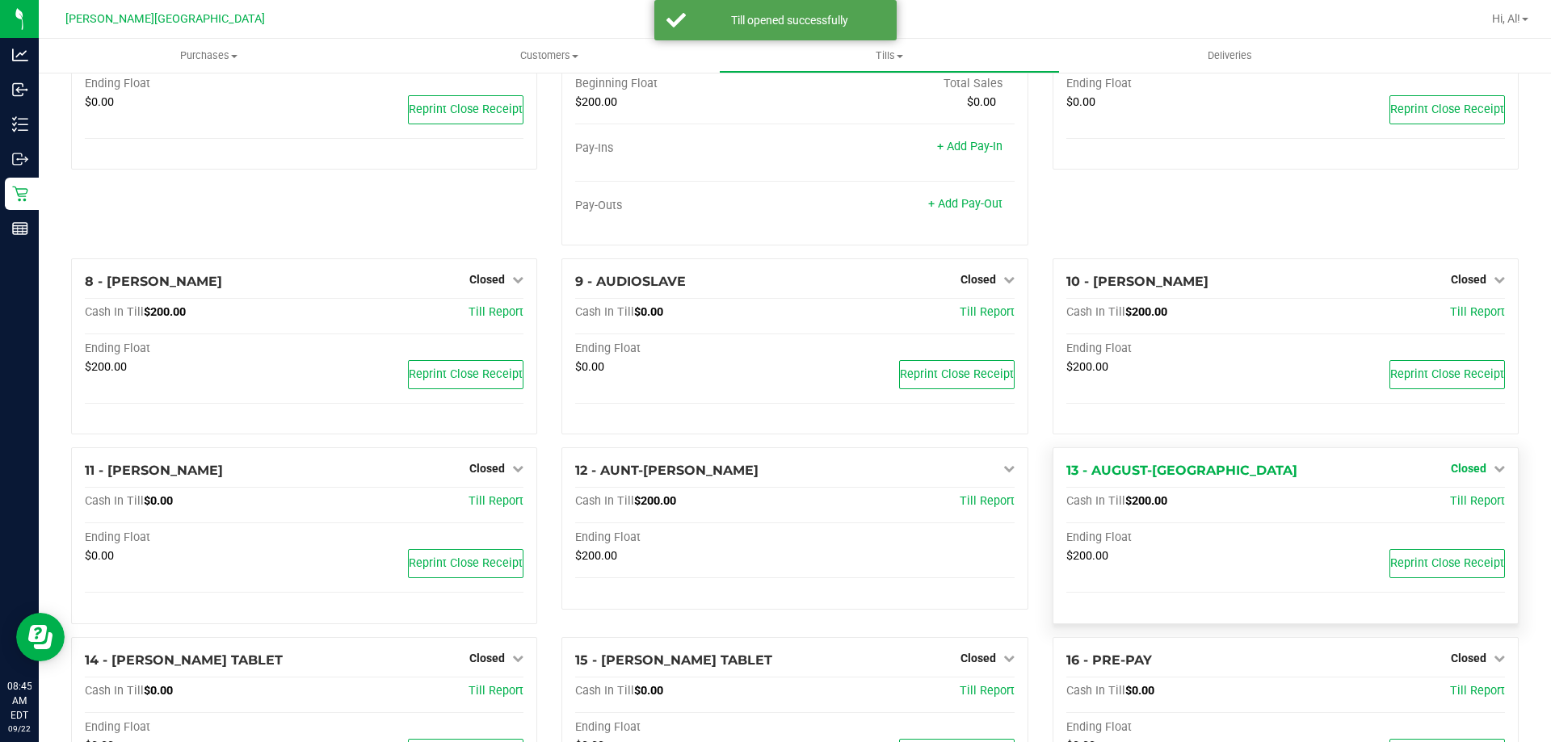
click at [1465, 471] on span "Closed" at bounding box center [1469, 468] width 36 height 13
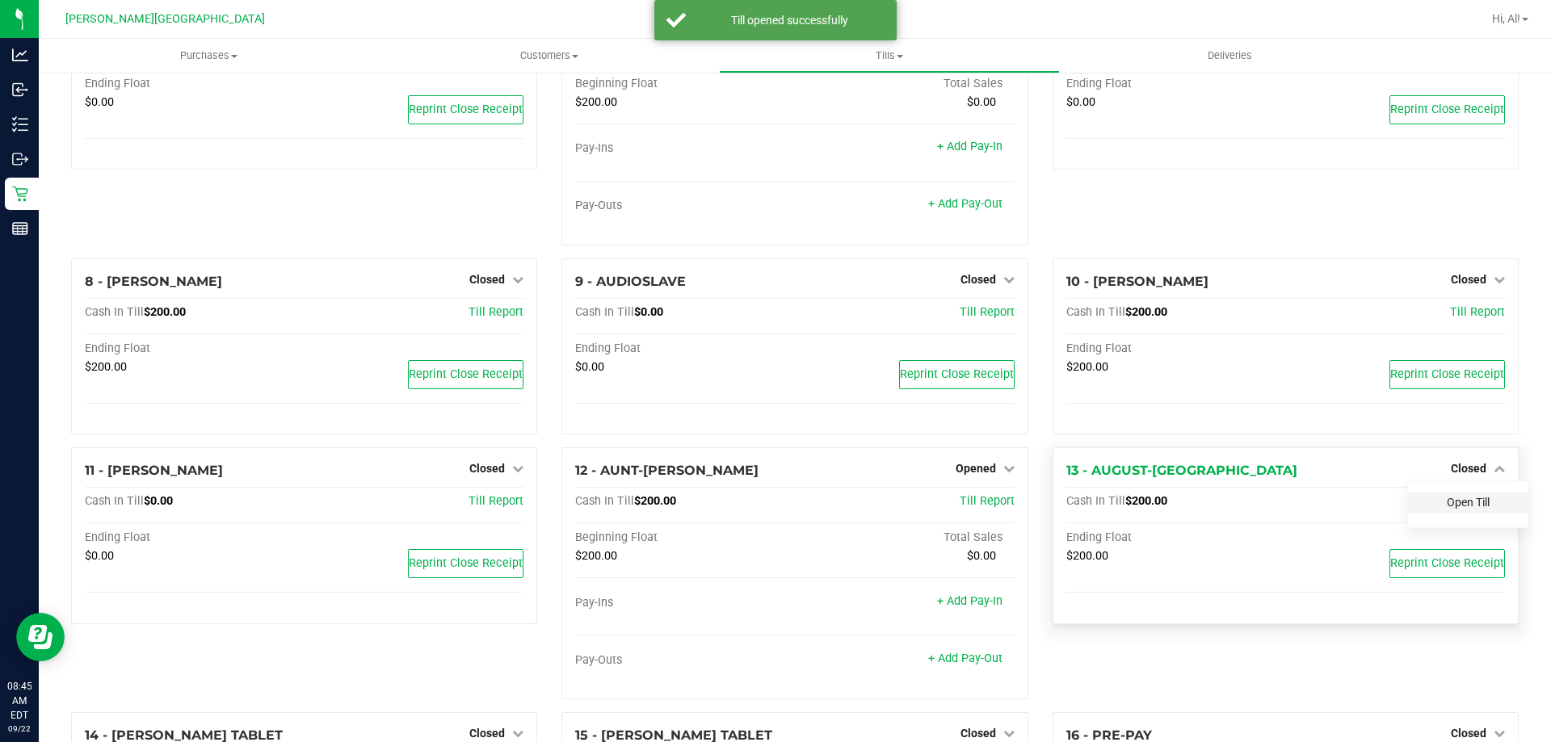
click at [1465, 499] on link "Open Till" at bounding box center [1468, 502] width 43 height 13
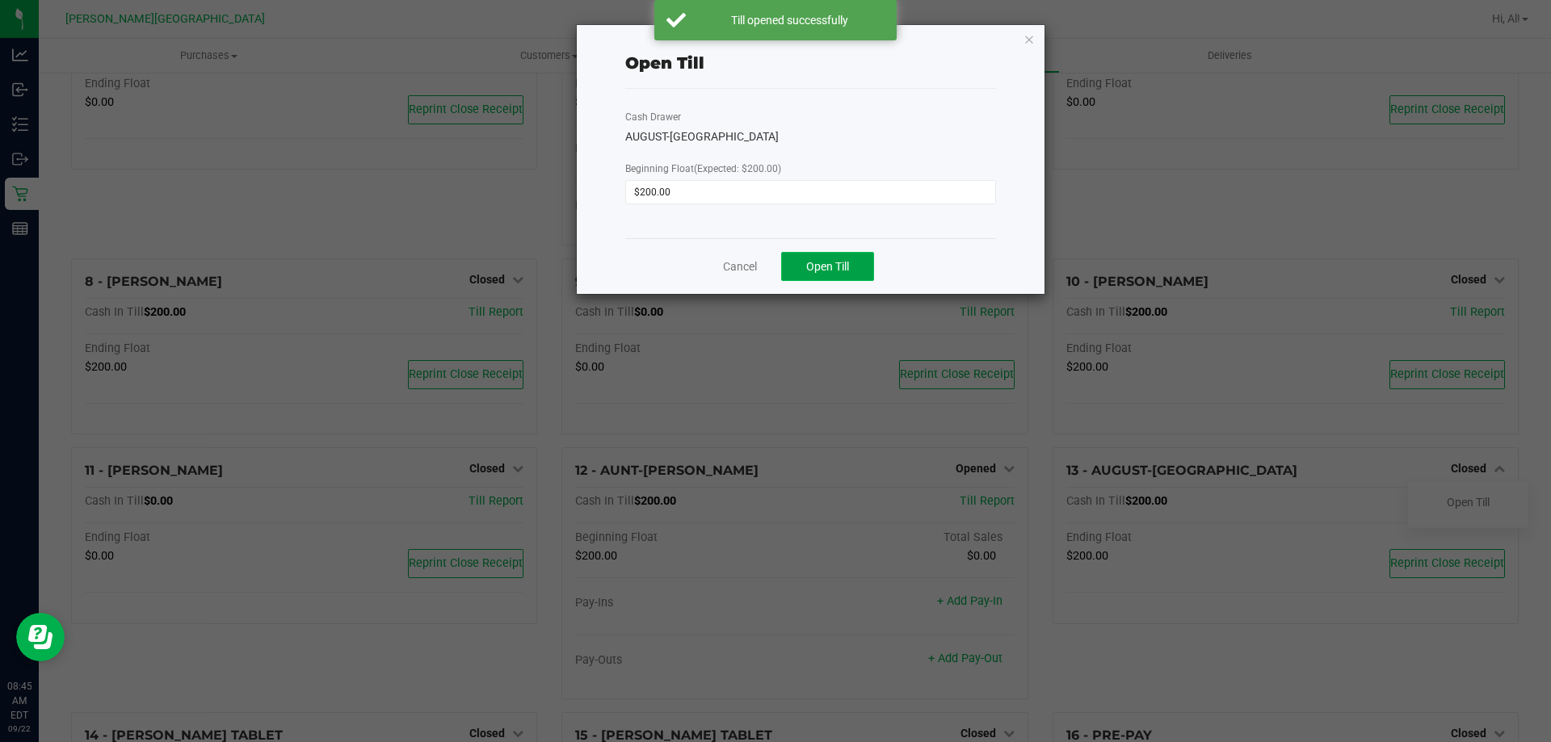
click at [849, 270] on span "Open Till" at bounding box center [827, 266] width 43 height 13
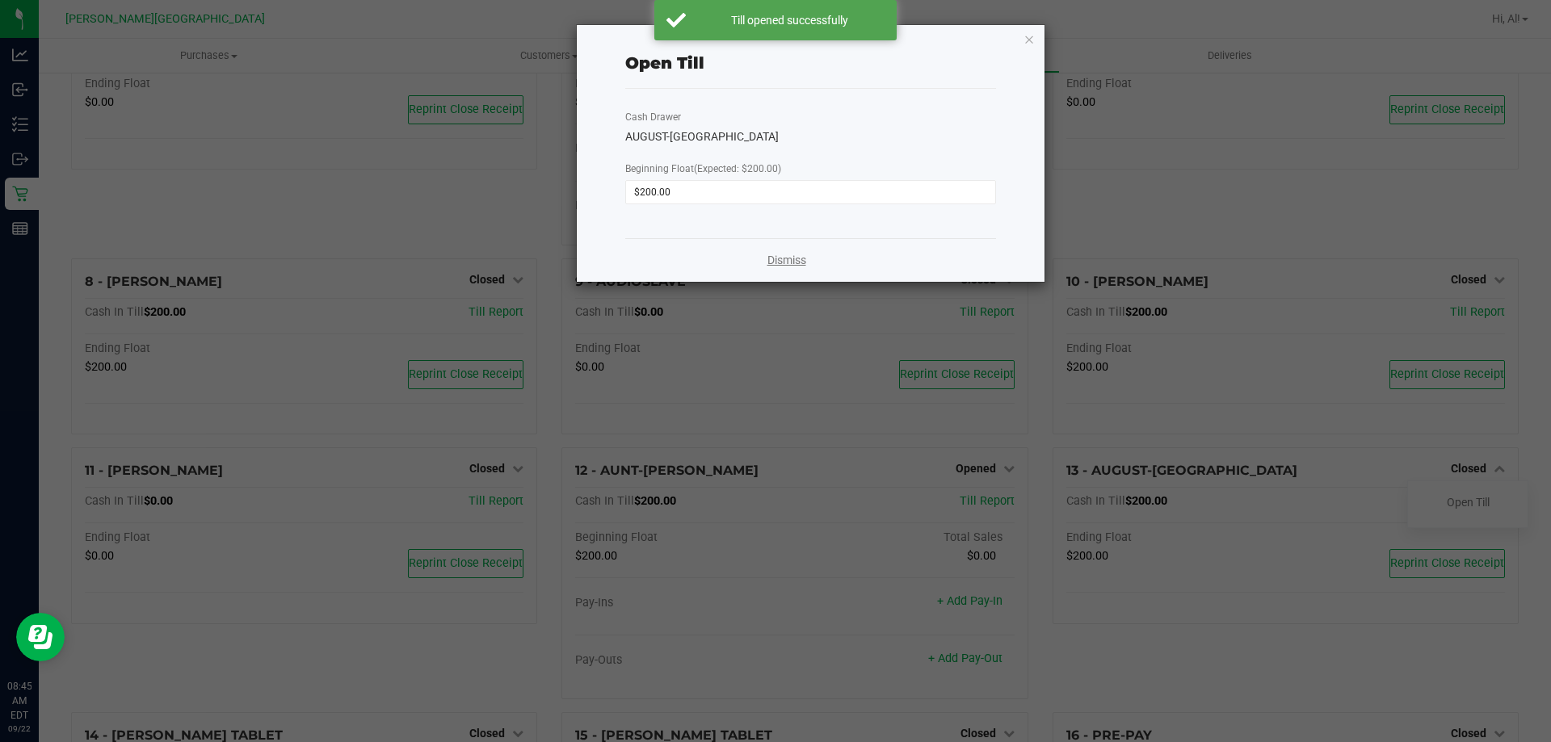
click at [787, 259] on link "Dismiss" at bounding box center [786, 260] width 39 height 17
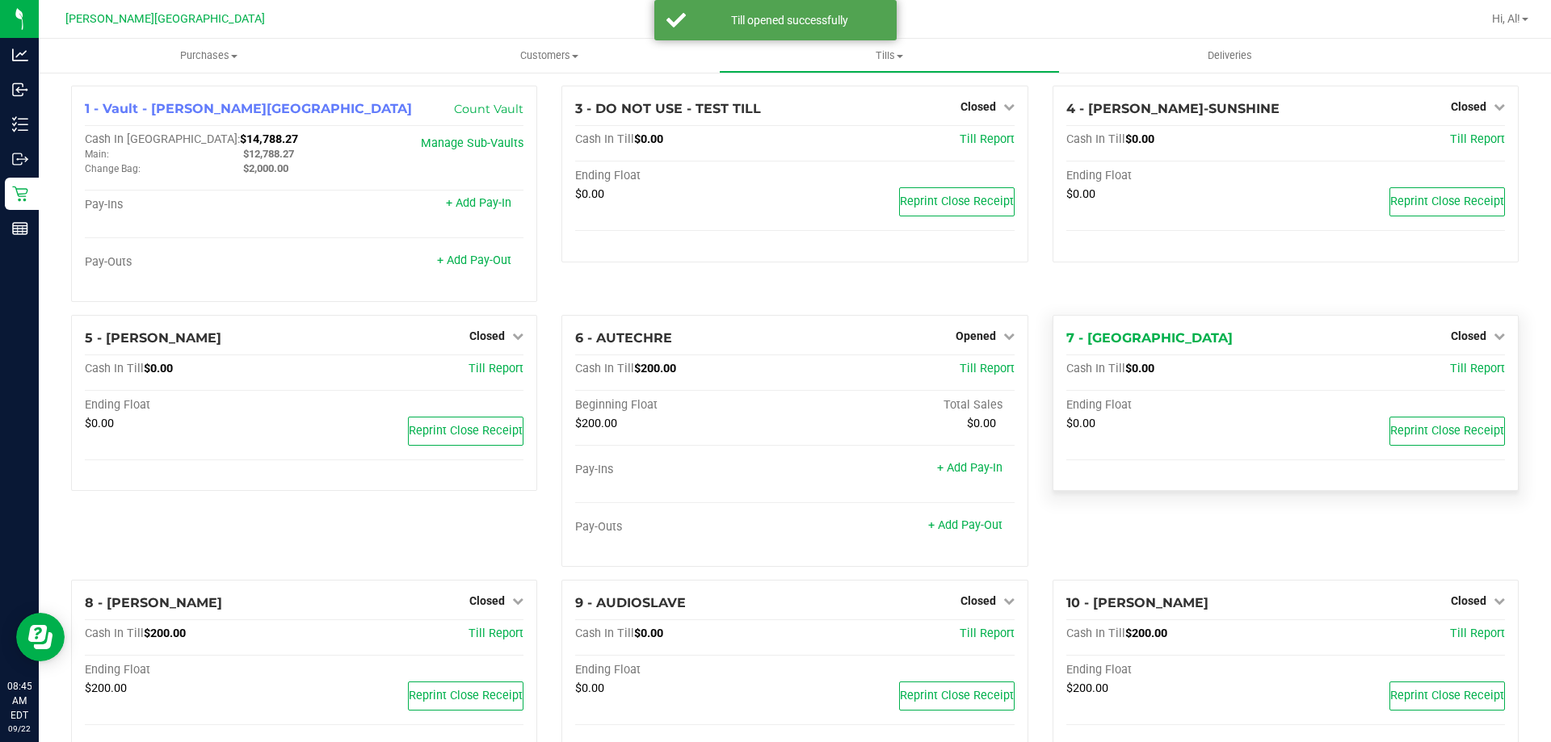
scroll to position [0, 0]
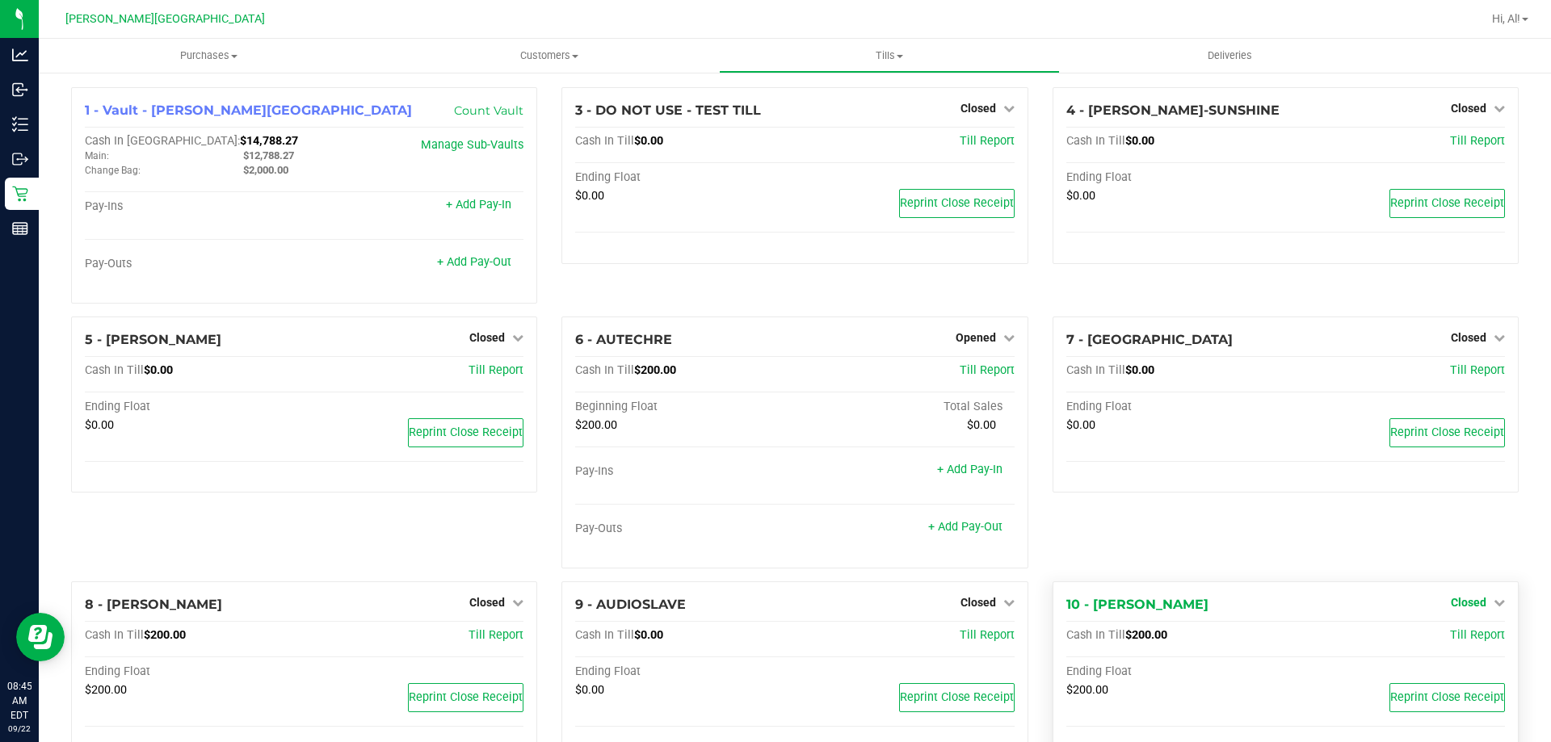
click at [1461, 602] on span "Closed" at bounding box center [1469, 602] width 36 height 13
click at [1456, 635] on link "Open Till" at bounding box center [1468, 635] width 43 height 13
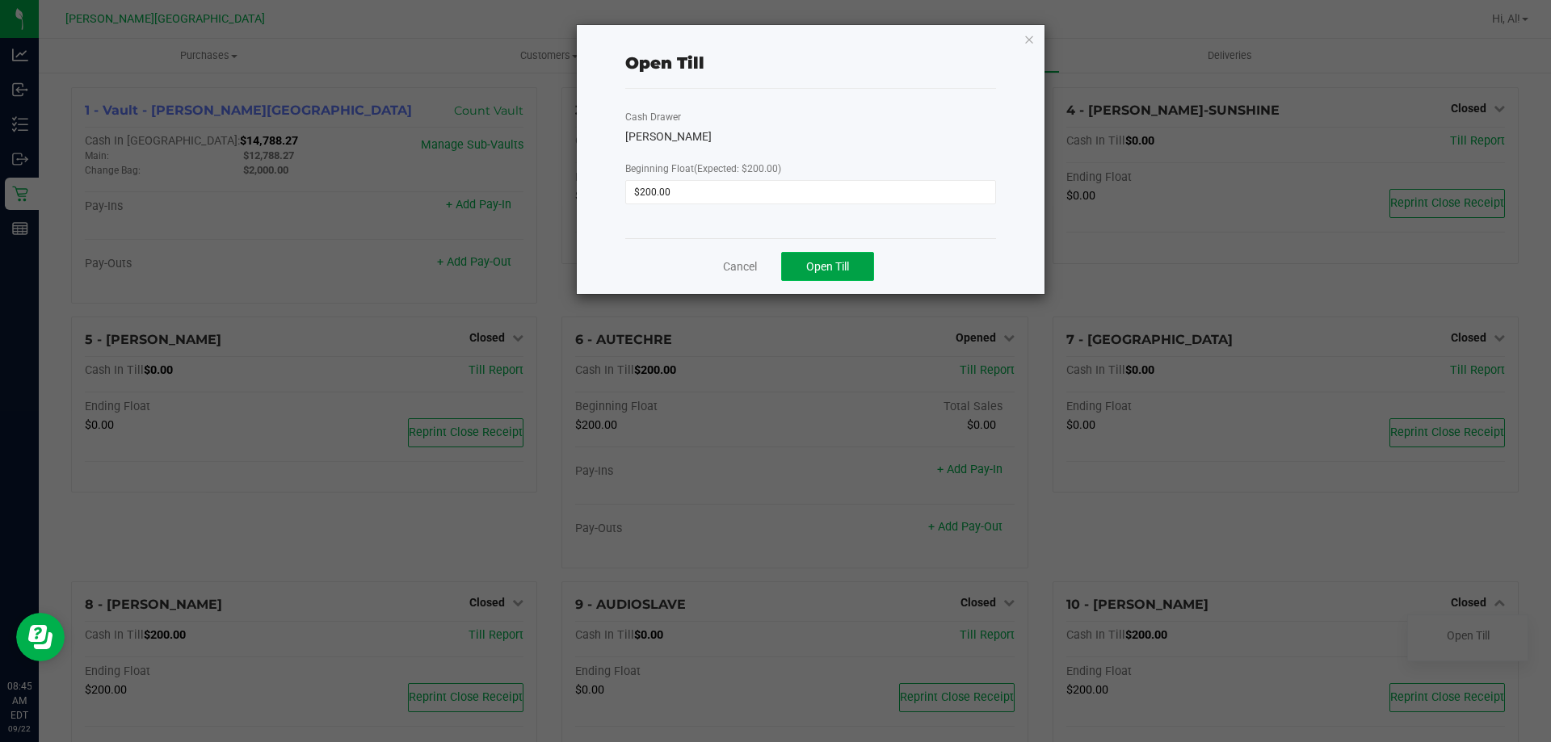
click at [844, 262] on span "Open Till" at bounding box center [827, 266] width 43 height 13
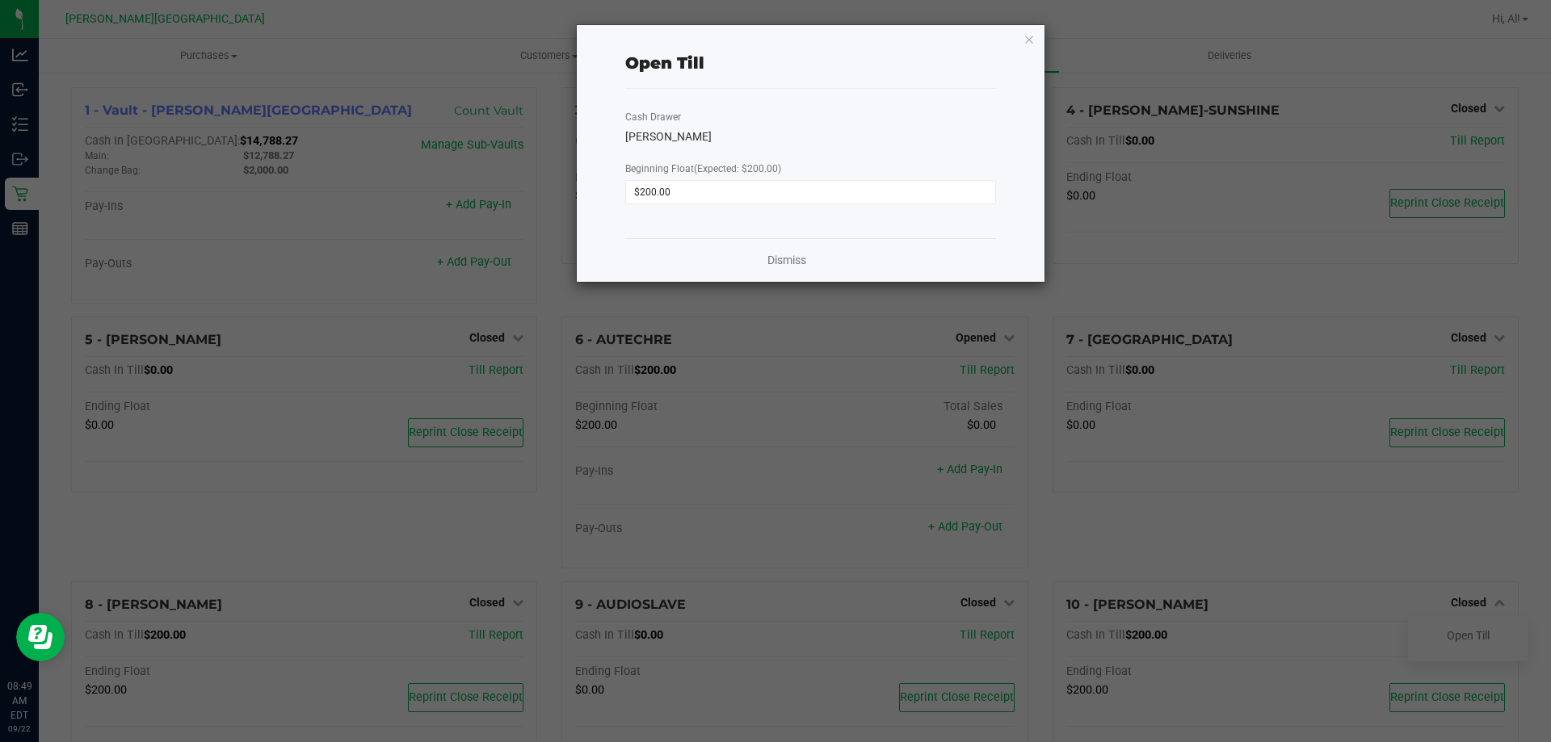
drag, startPoint x: 661, startPoint y: 318, endPoint x: 615, endPoint y: 273, distance: 64.5
drag, startPoint x: 615, startPoint y: 273, endPoint x: 795, endPoint y: 254, distance: 180.3
click at [795, 254] on link "Dismiss" at bounding box center [786, 260] width 39 height 17
